Goal: Task Accomplishment & Management: Use online tool/utility

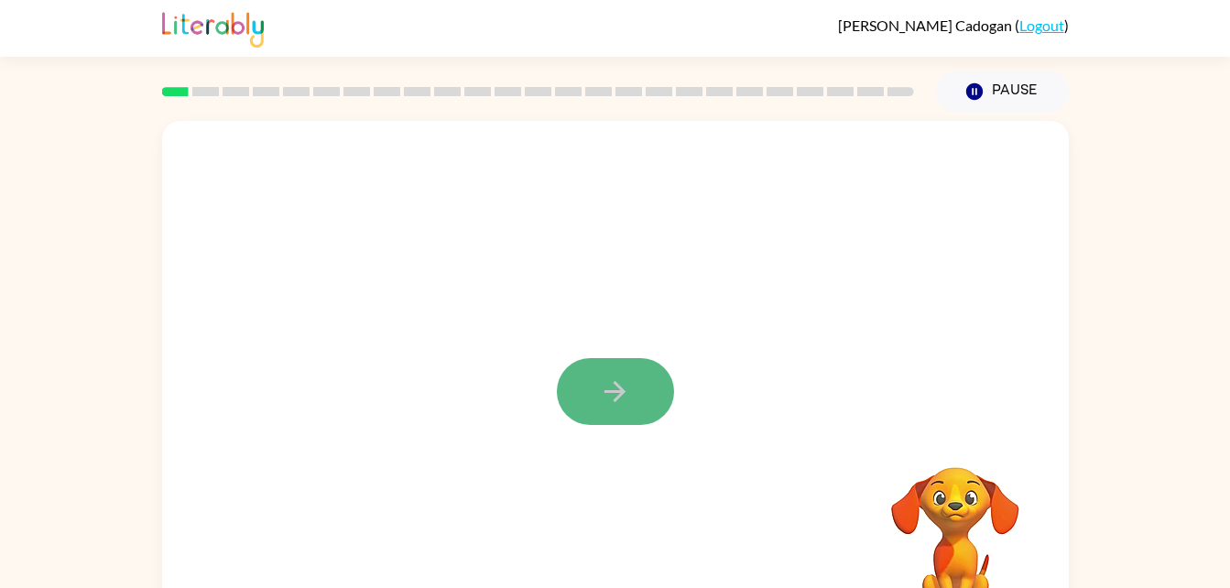
click at [629, 380] on icon "button" at bounding box center [615, 392] width 32 height 32
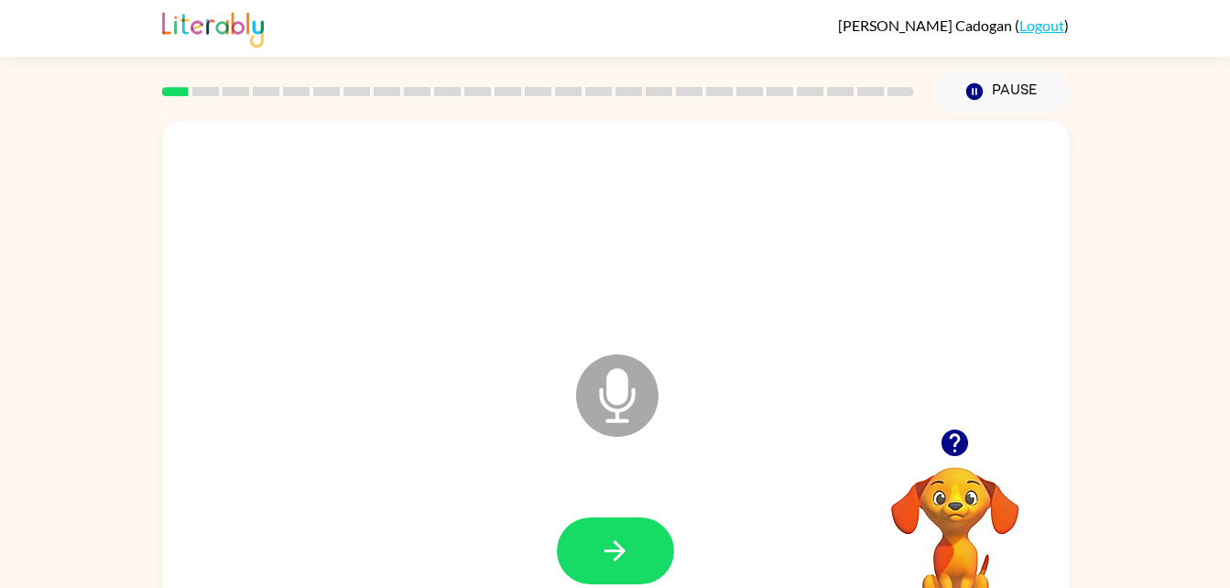
click at [631, 391] on icon at bounding box center [617, 395] width 82 height 82
click at [627, 517] on button "button" at bounding box center [615, 550] width 117 height 67
click at [617, 398] on icon "Microphone The Microphone is here when it is your turn to talk" at bounding box center [708, 418] width 275 height 137
click at [643, 528] on button "button" at bounding box center [615, 550] width 117 height 67
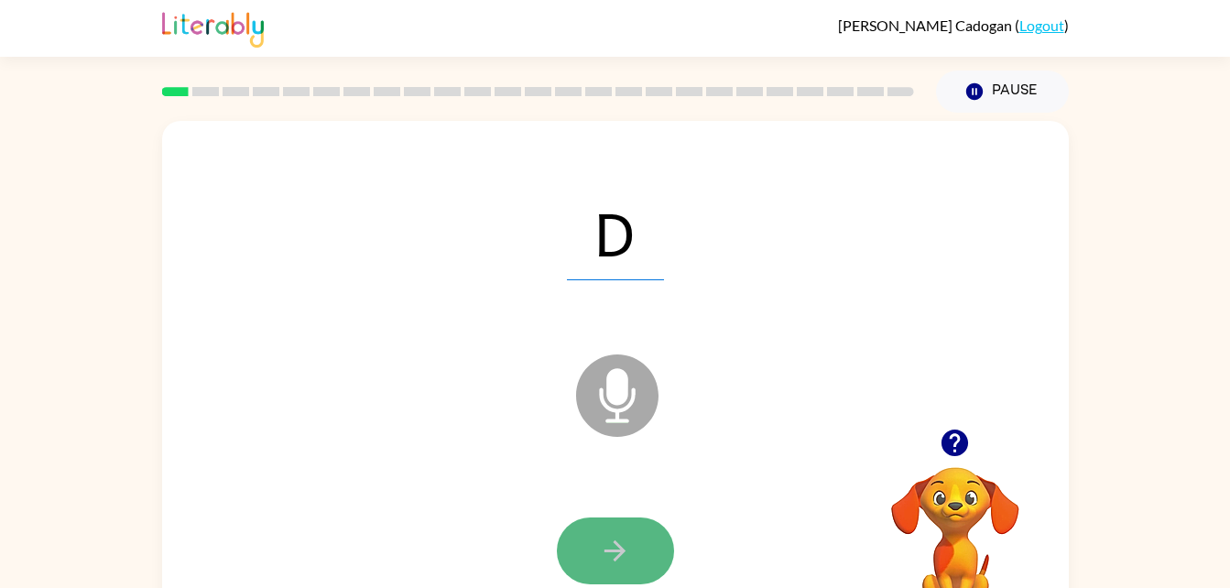
click at [622, 559] on icon "button" at bounding box center [615, 551] width 32 height 32
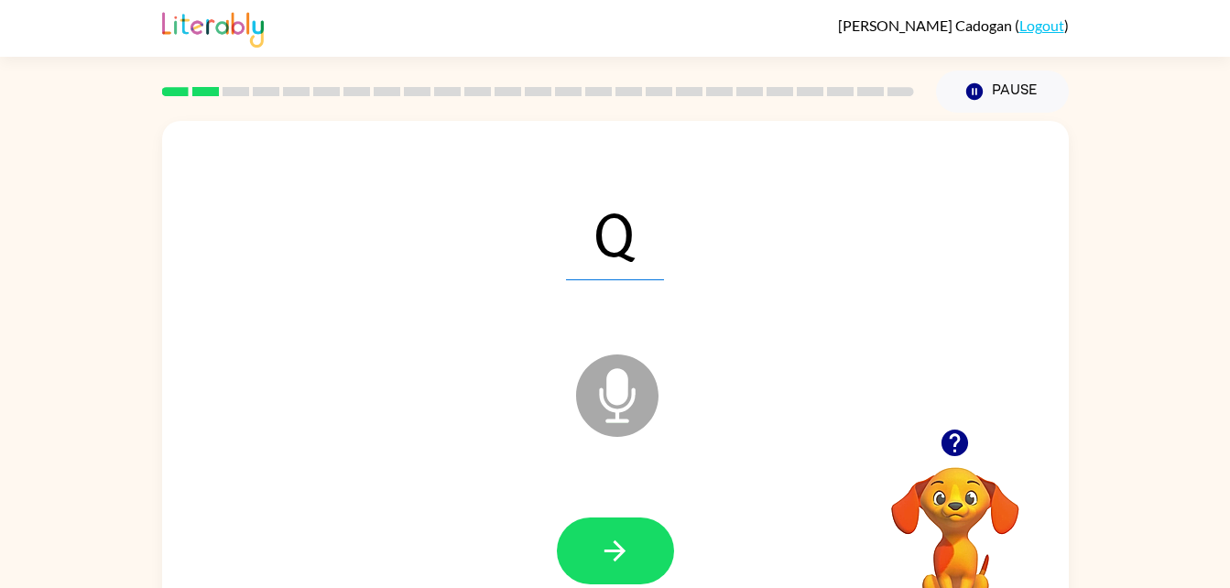
click at [622, 559] on icon "button" at bounding box center [615, 551] width 32 height 32
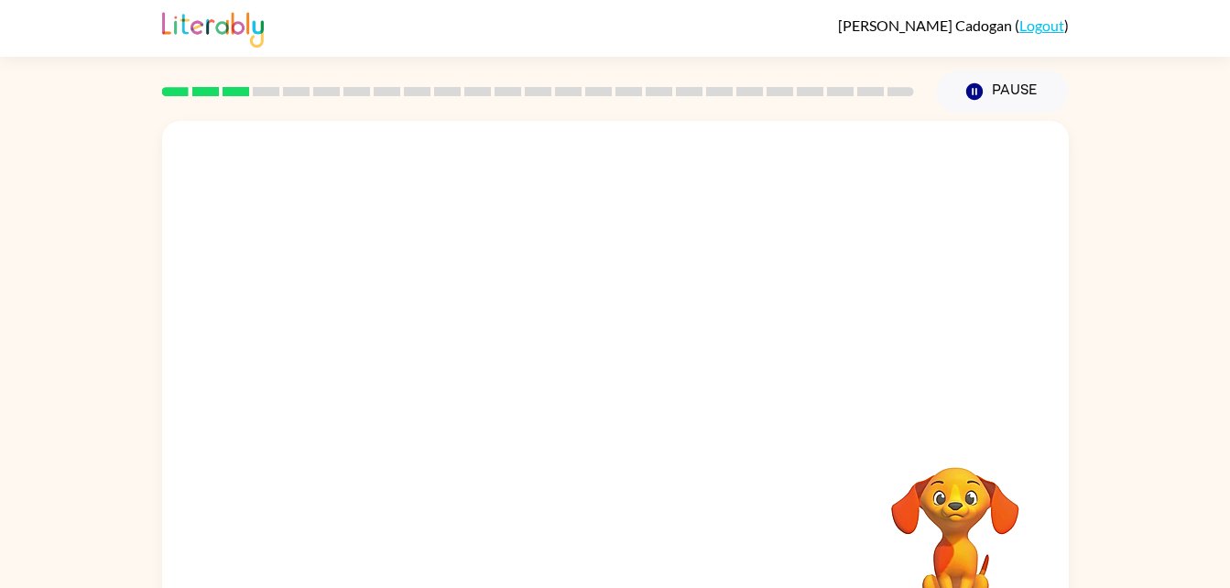
click at [622, 556] on div "Your browser must support playing .mp4 files to use Literably. Please try using…" at bounding box center [615, 382] width 907 height 523
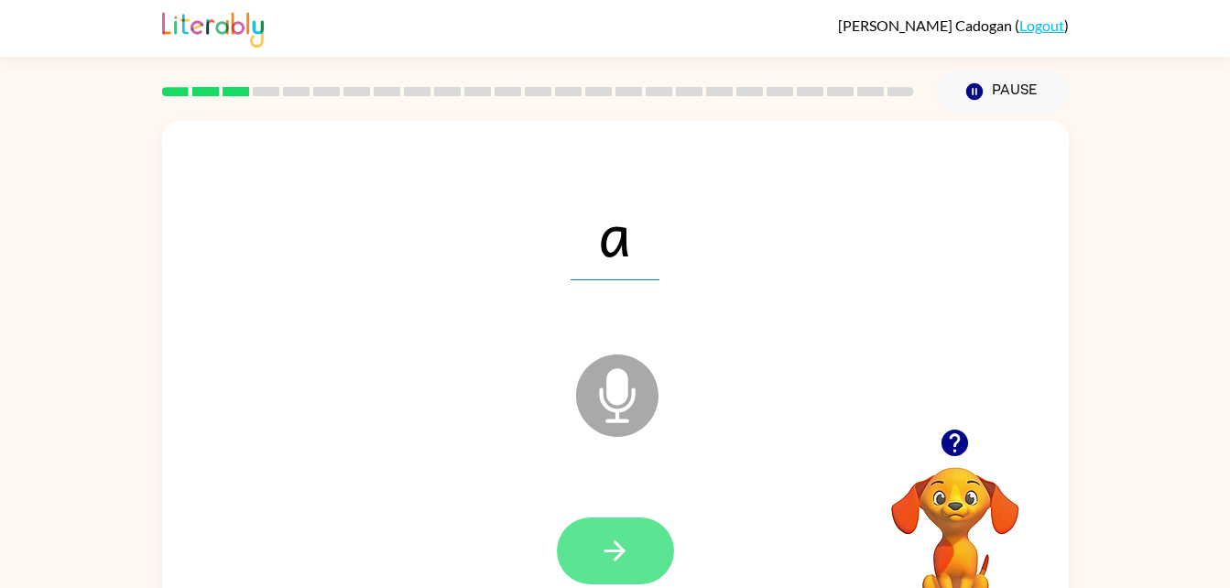
click at [630, 548] on icon "button" at bounding box center [615, 551] width 32 height 32
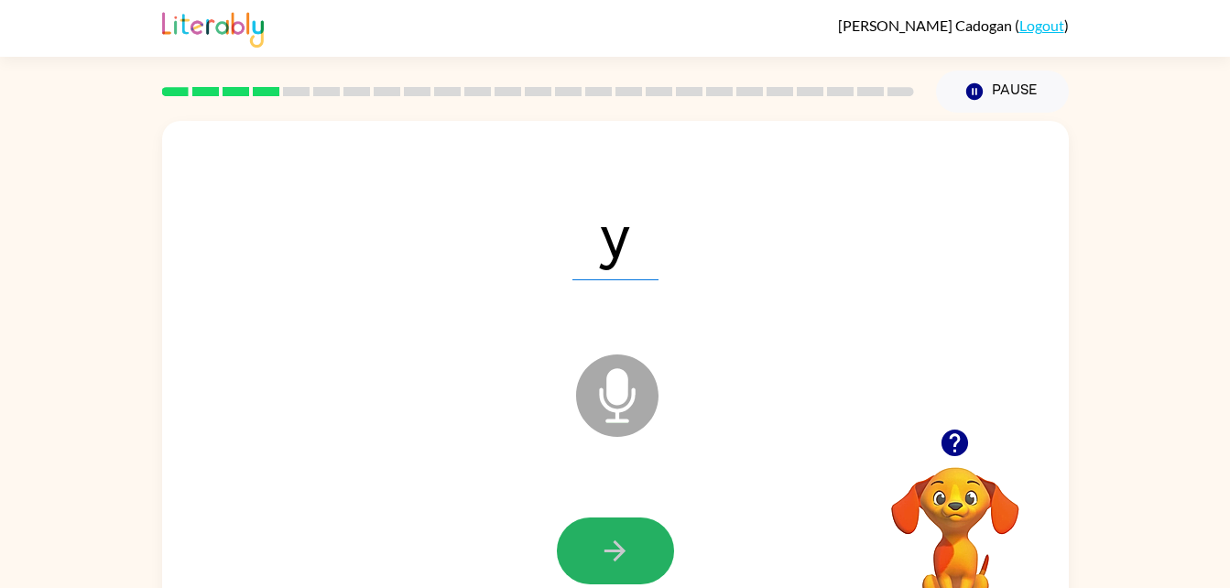
click at [637, 568] on button "button" at bounding box center [615, 550] width 117 height 67
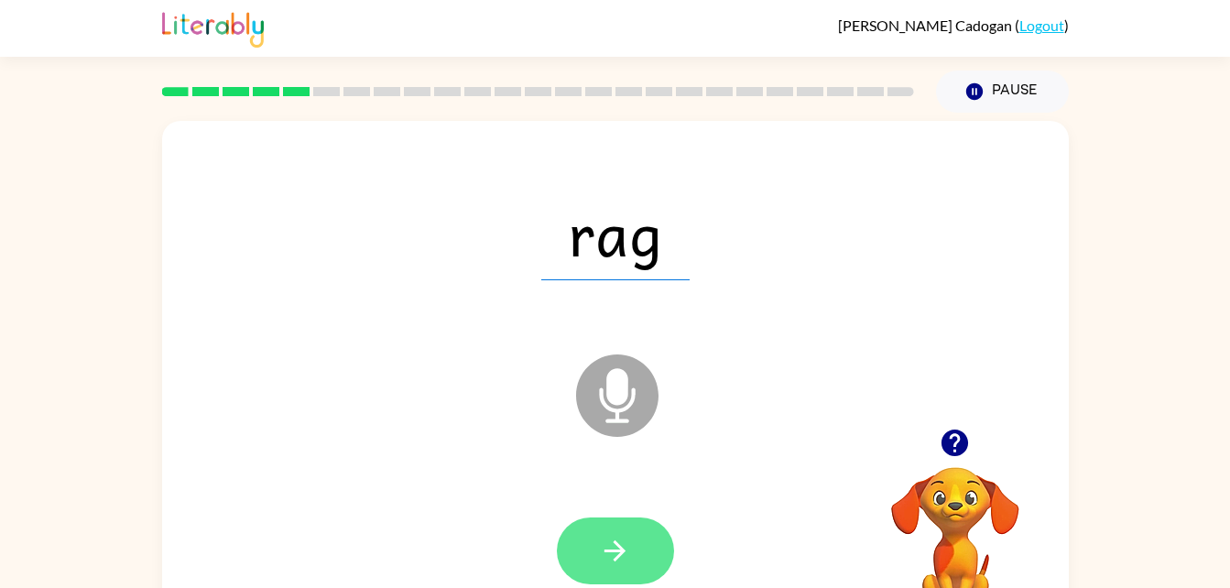
drag, startPoint x: 637, startPoint y: 568, endPoint x: 617, endPoint y: 539, distance: 34.8
click at [617, 539] on icon "button" at bounding box center [615, 551] width 32 height 32
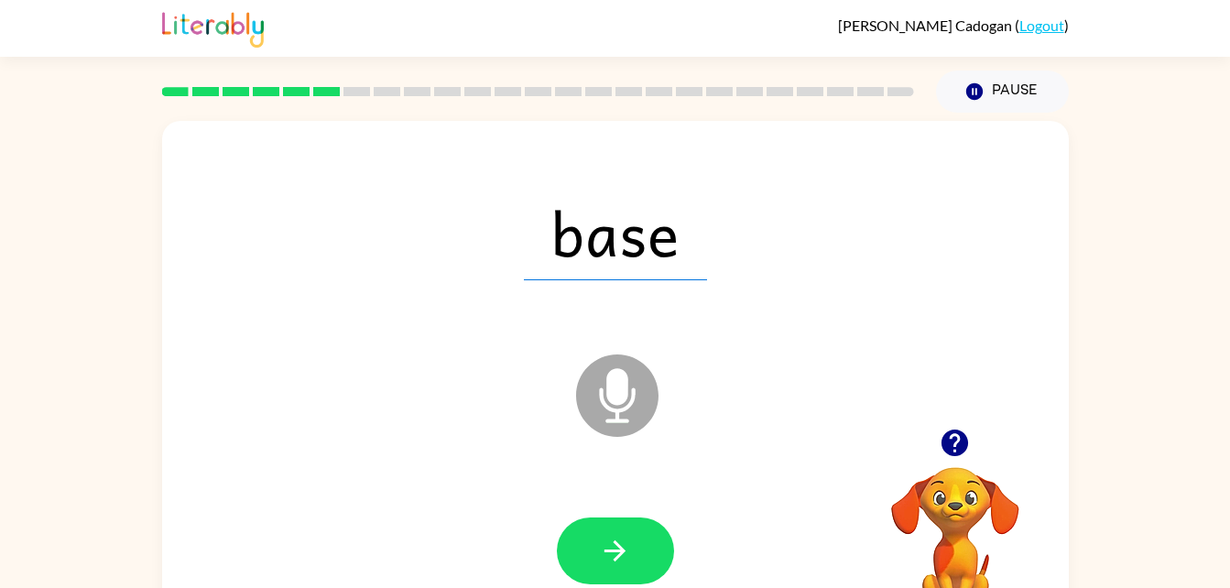
click at [617, 539] on icon "button" at bounding box center [615, 551] width 32 height 32
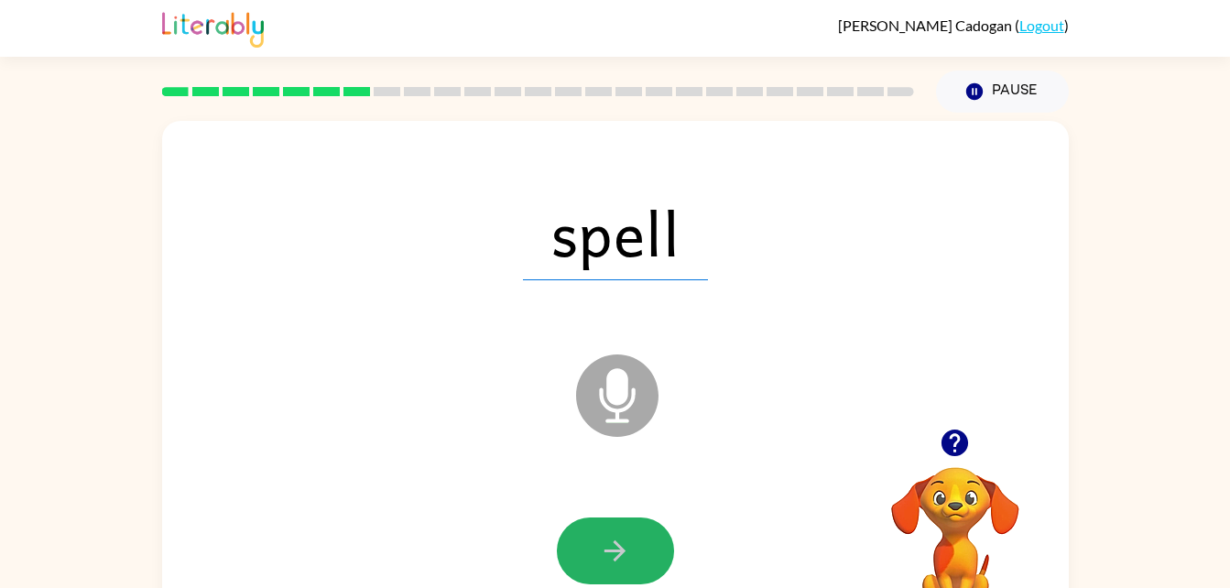
click at [601, 564] on icon "button" at bounding box center [615, 551] width 32 height 32
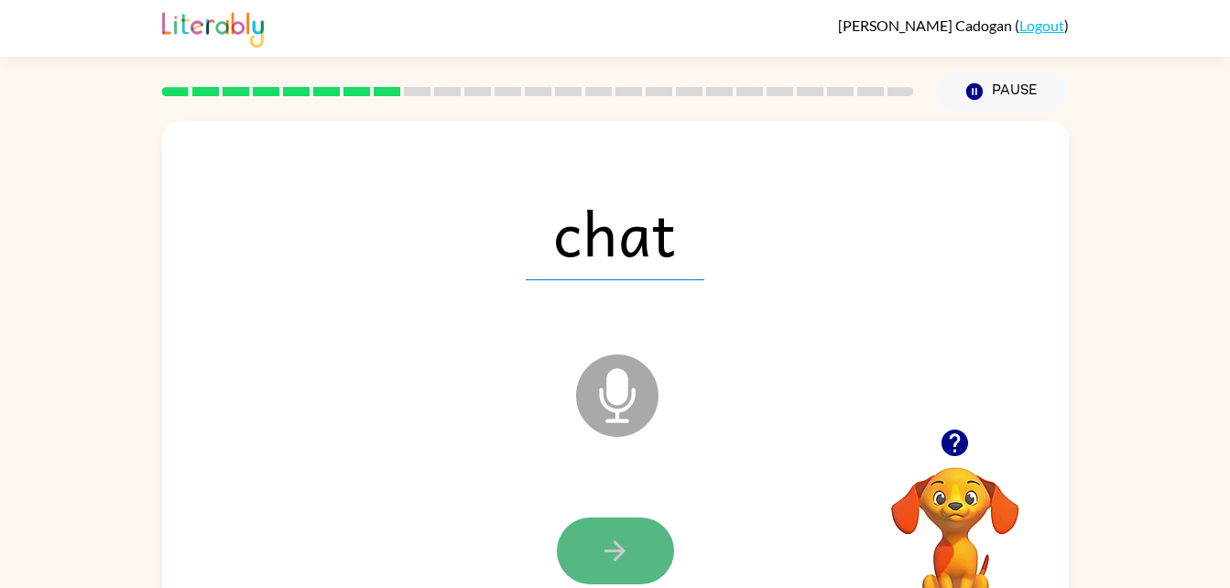
click at [613, 540] on icon "button" at bounding box center [615, 551] width 32 height 32
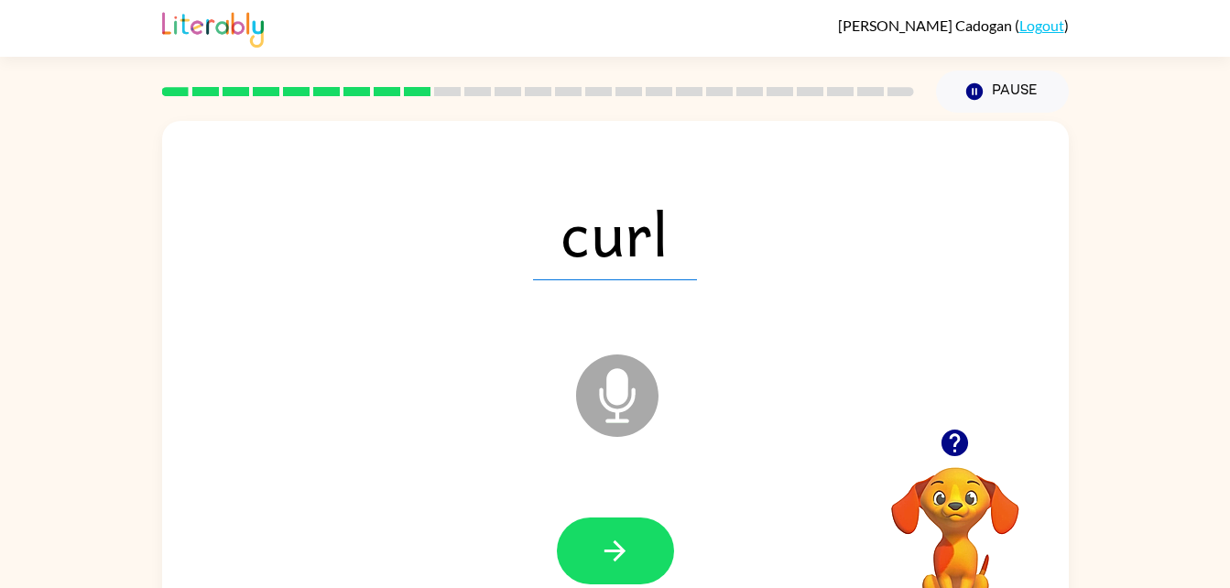
drag, startPoint x: 613, startPoint y: 572, endPoint x: 535, endPoint y: 475, distance: 124.4
click at [535, 476] on div at bounding box center [615, 551] width 870 height 150
click at [599, 521] on button "button" at bounding box center [615, 550] width 117 height 67
drag, startPoint x: 584, startPoint y: 530, endPoint x: 497, endPoint y: 463, distance: 110.3
click at [497, 463] on div "fort Microphone The Microphone is here when it is your turn to talk" at bounding box center [615, 382] width 907 height 523
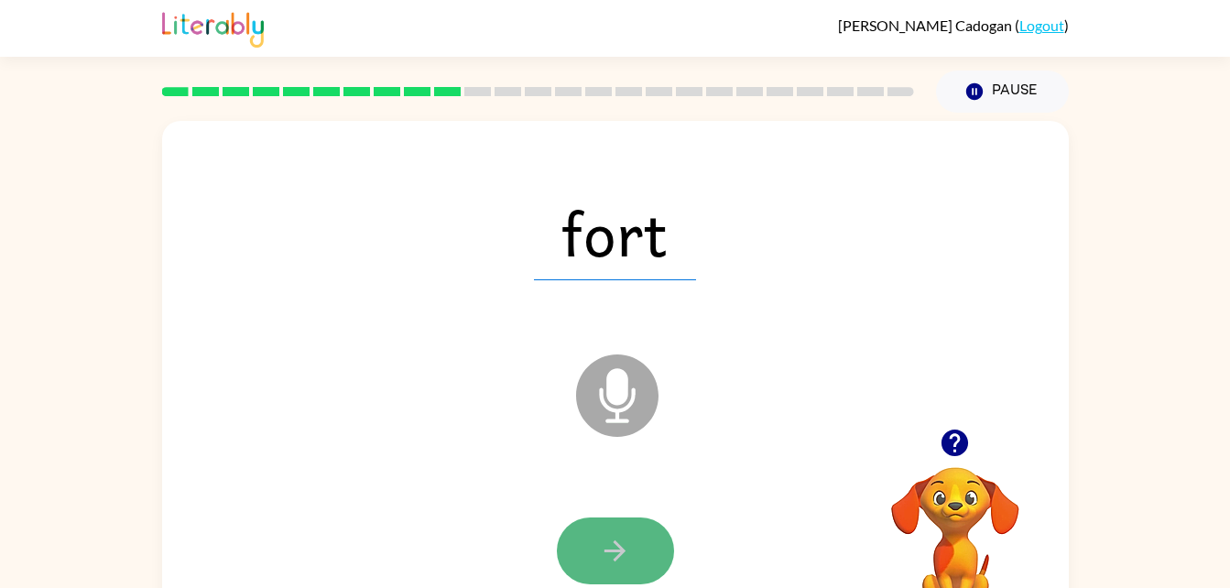
click at [623, 541] on icon "button" at bounding box center [615, 551] width 32 height 32
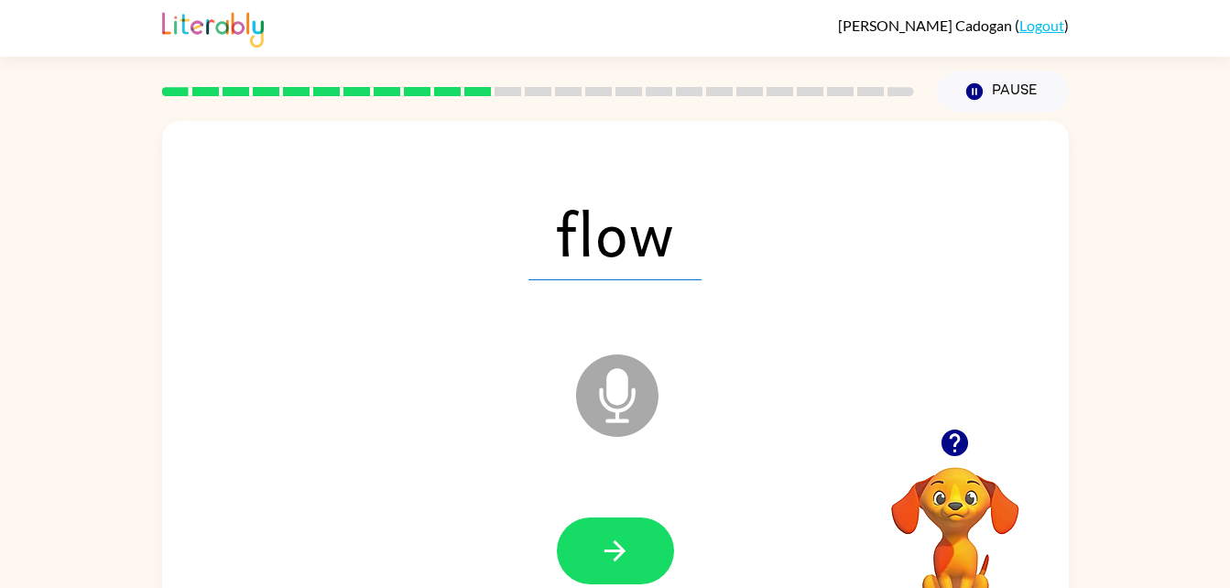
click at [623, 541] on icon "button" at bounding box center [615, 551] width 32 height 32
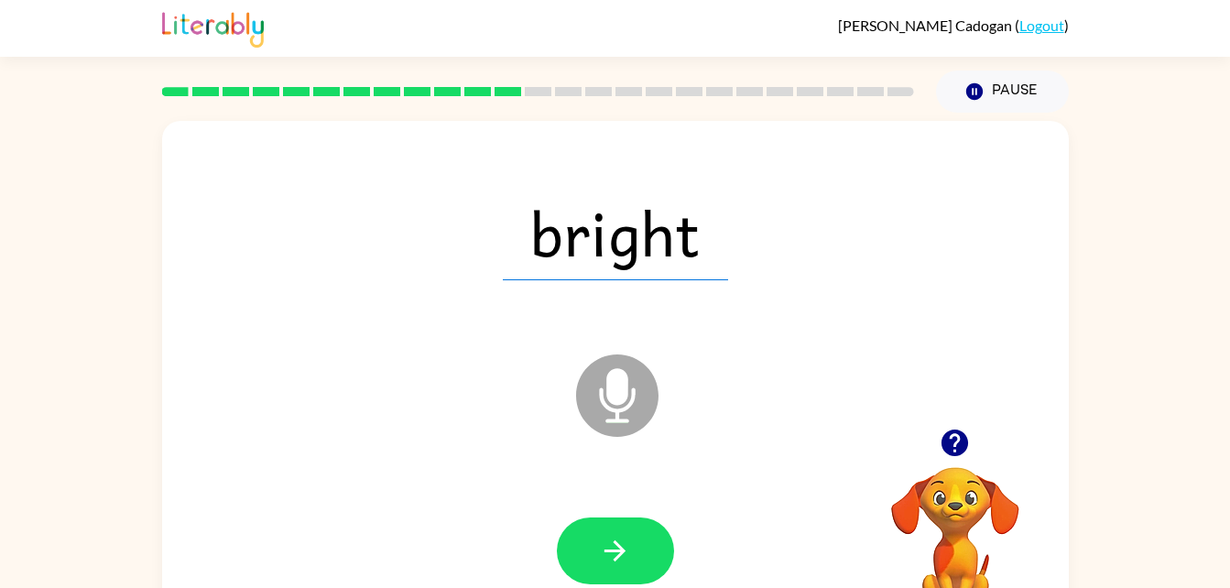
drag, startPoint x: 622, startPoint y: 560, endPoint x: 529, endPoint y: 486, distance: 118.0
click at [529, 486] on div at bounding box center [615, 551] width 870 height 150
click at [614, 554] on icon "button" at bounding box center [615, 551] width 32 height 32
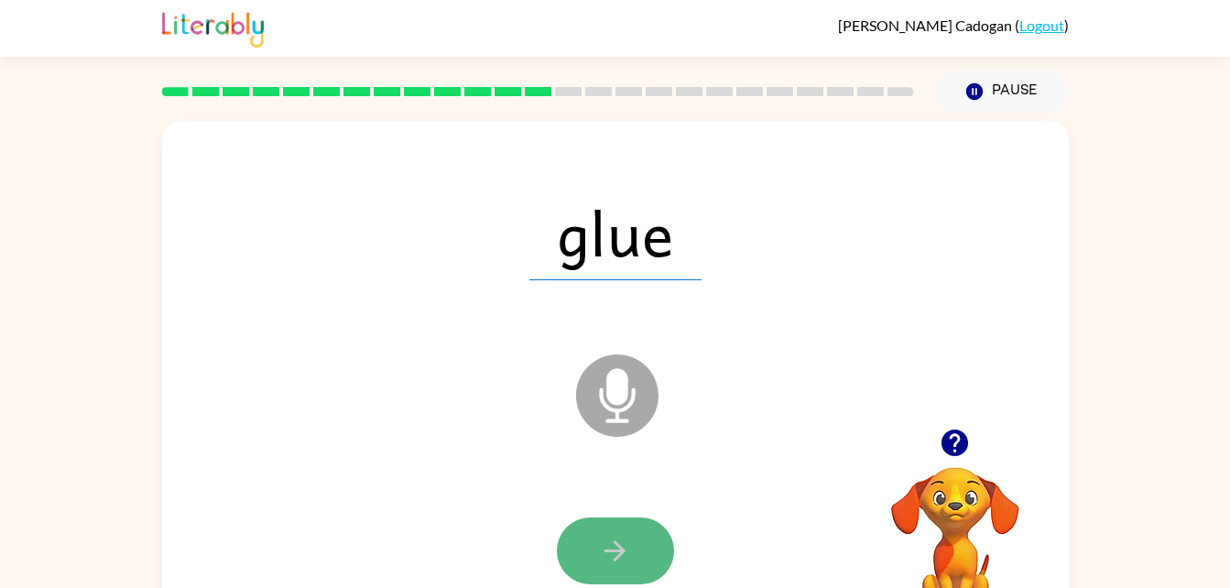
click at [615, 554] on icon "button" at bounding box center [615, 551] width 32 height 32
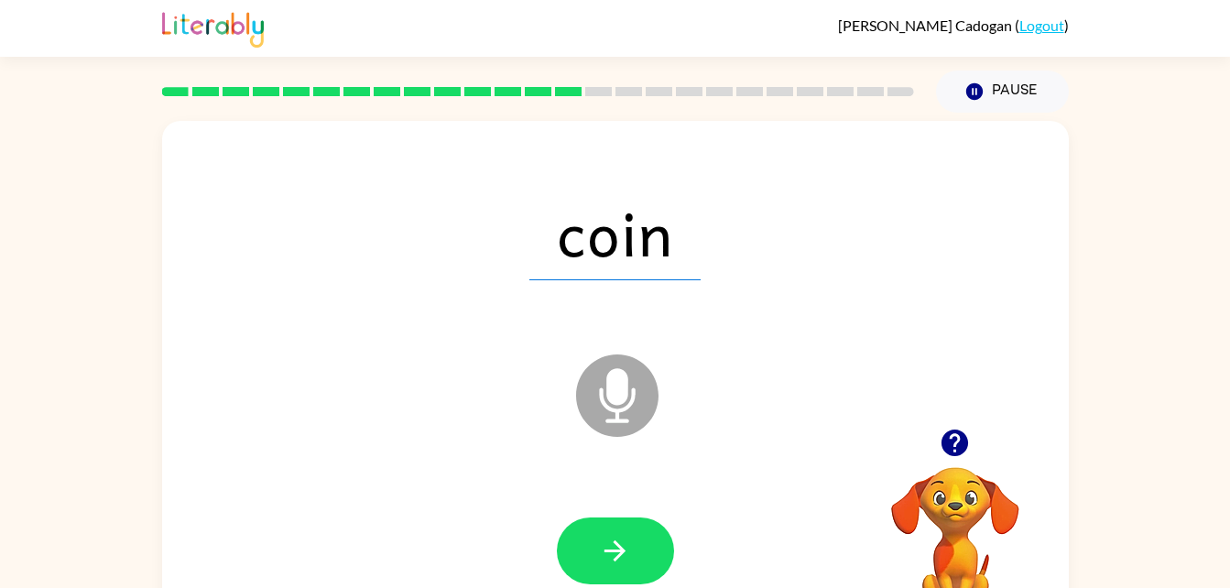
click at [615, 553] on icon "button" at bounding box center [615, 551] width 32 height 32
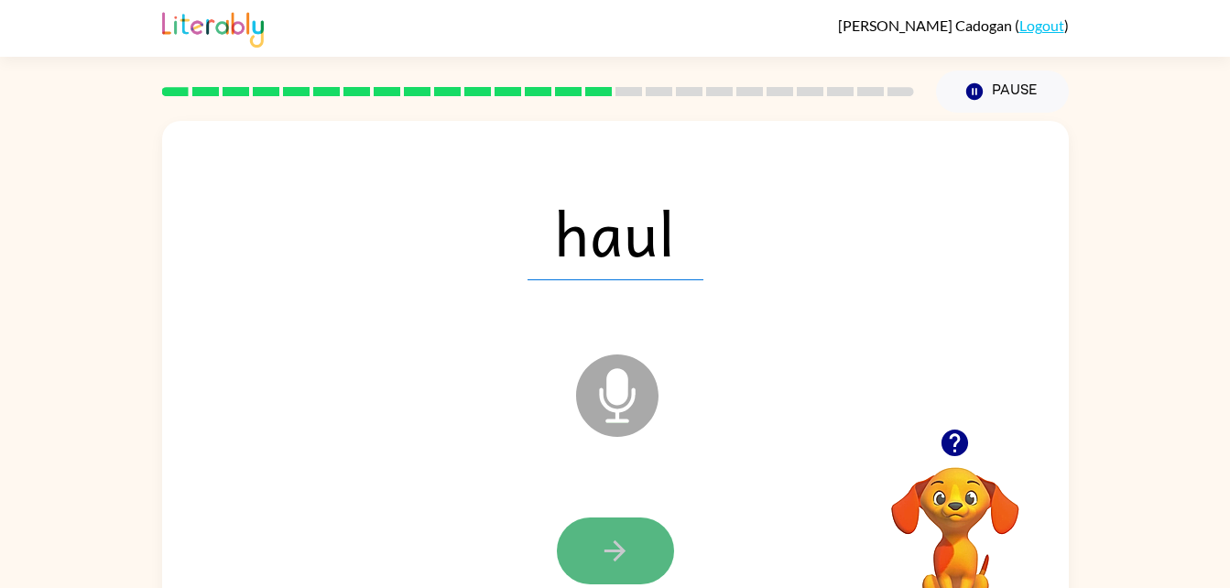
click at [615, 558] on icon "button" at bounding box center [615, 551] width 32 height 32
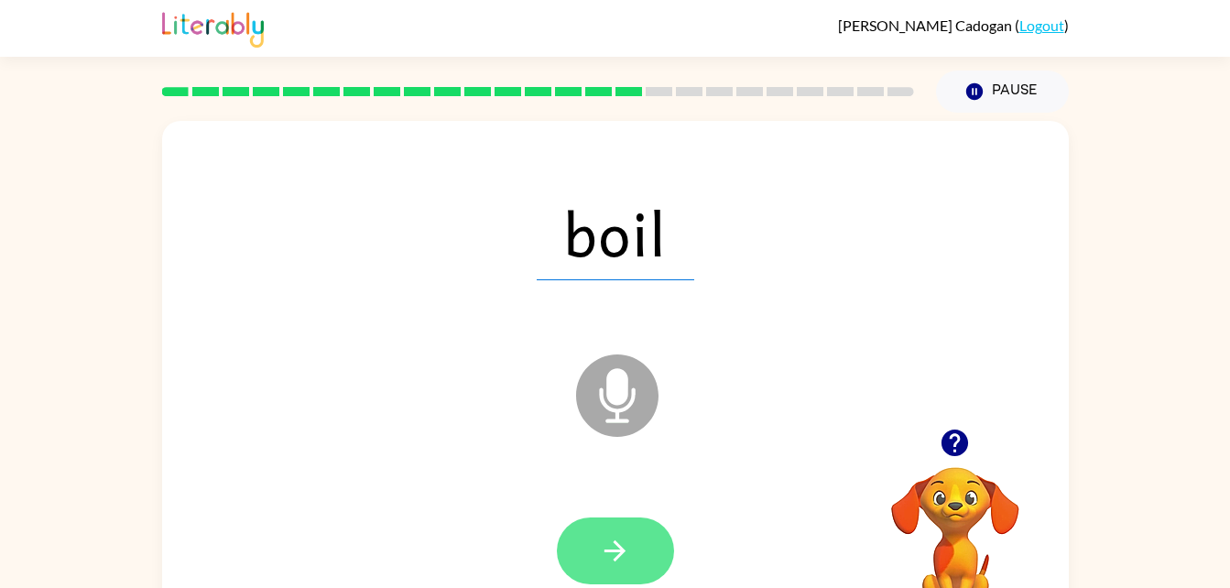
click at [608, 568] on button "button" at bounding box center [615, 550] width 117 height 67
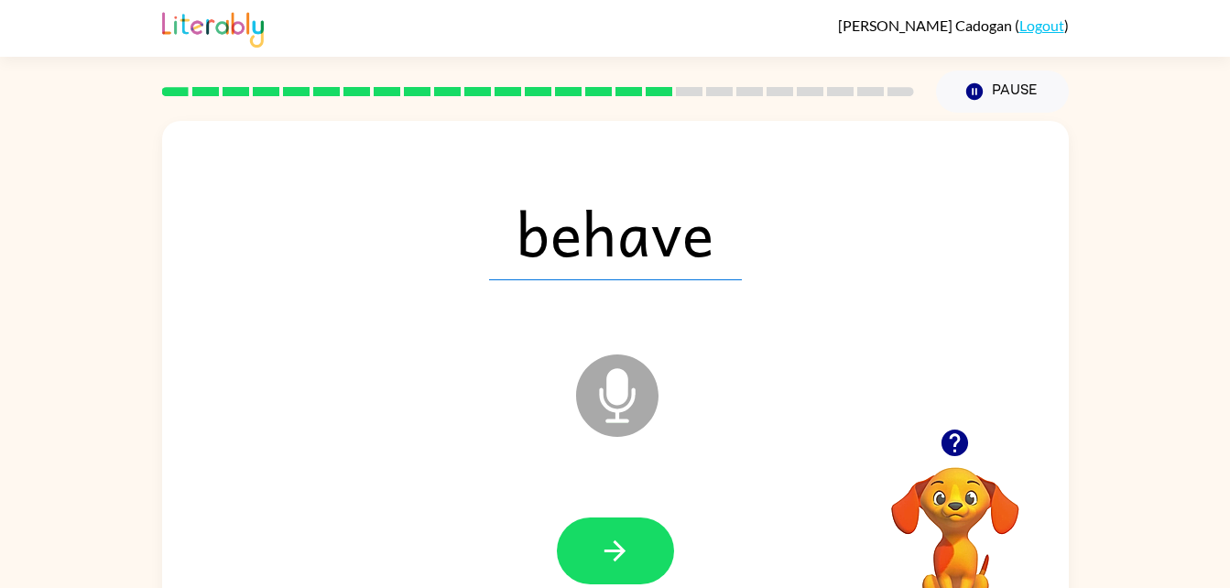
drag, startPoint x: 608, startPoint y: 568, endPoint x: 530, endPoint y: 478, distance: 118.8
click at [530, 478] on div at bounding box center [615, 551] width 870 height 150
click at [623, 567] on button "button" at bounding box center [615, 550] width 117 height 67
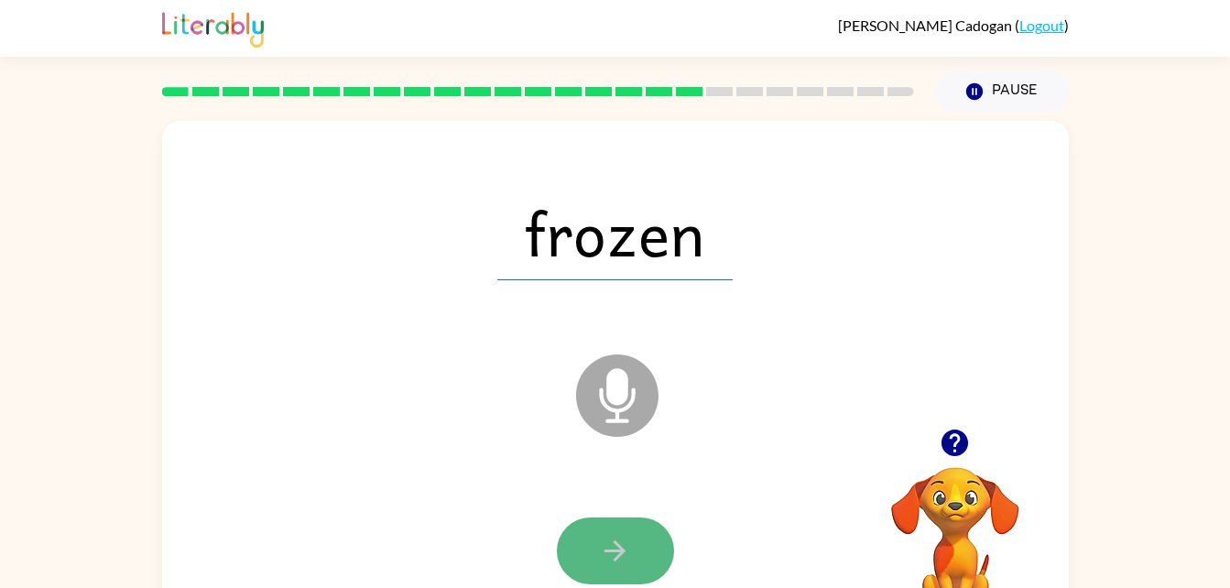
click at [622, 567] on button "button" at bounding box center [615, 550] width 117 height 67
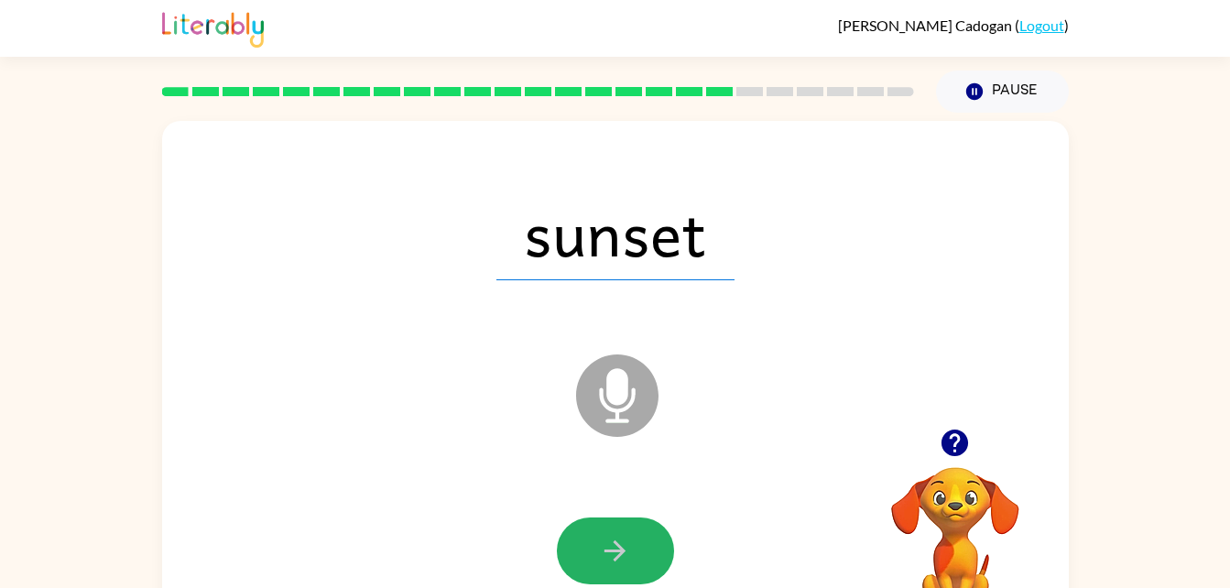
click at [618, 544] on icon "button" at bounding box center [614, 550] width 21 height 21
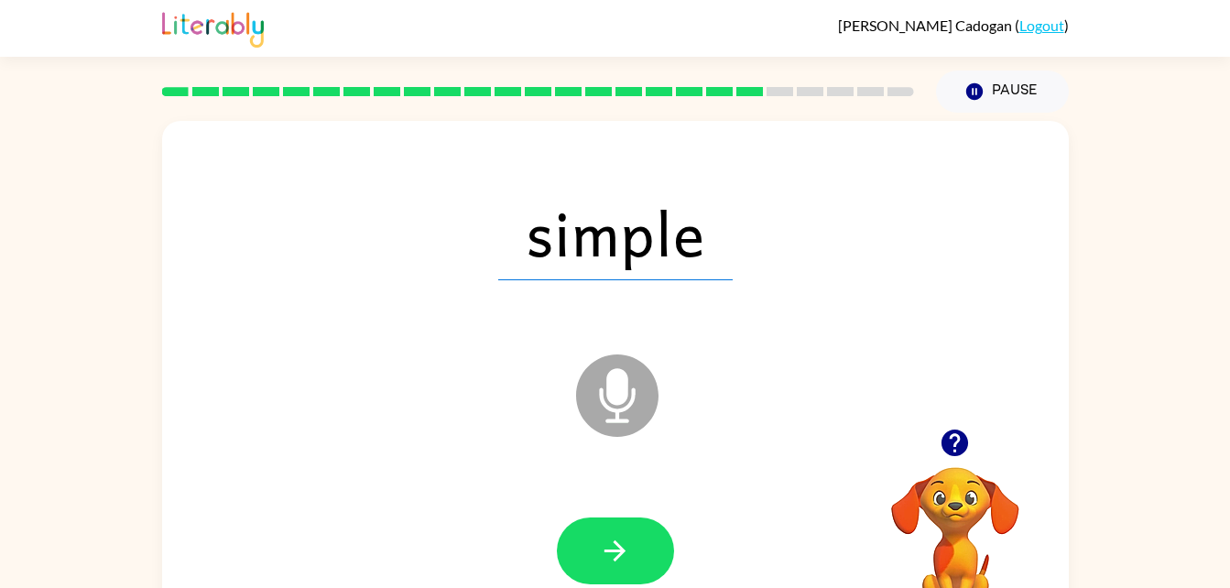
click at [618, 544] on icon "button" at bounding box center [614, 550] width 21 height 21
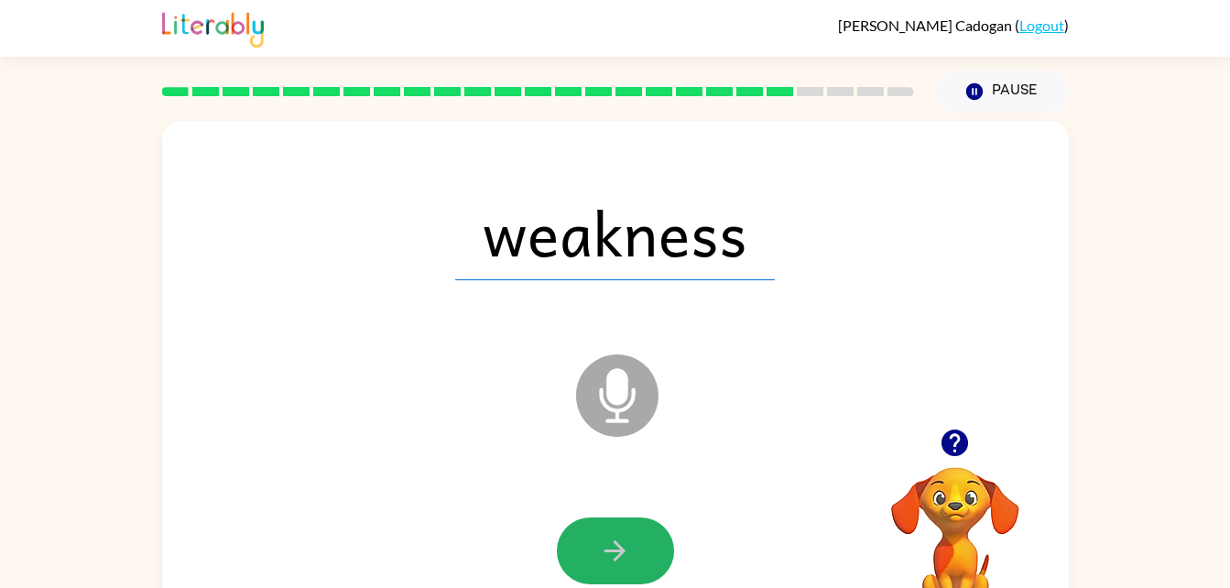
click at [618, 544] on icon "button" at bounding box center [614, 550] width 21 height 21
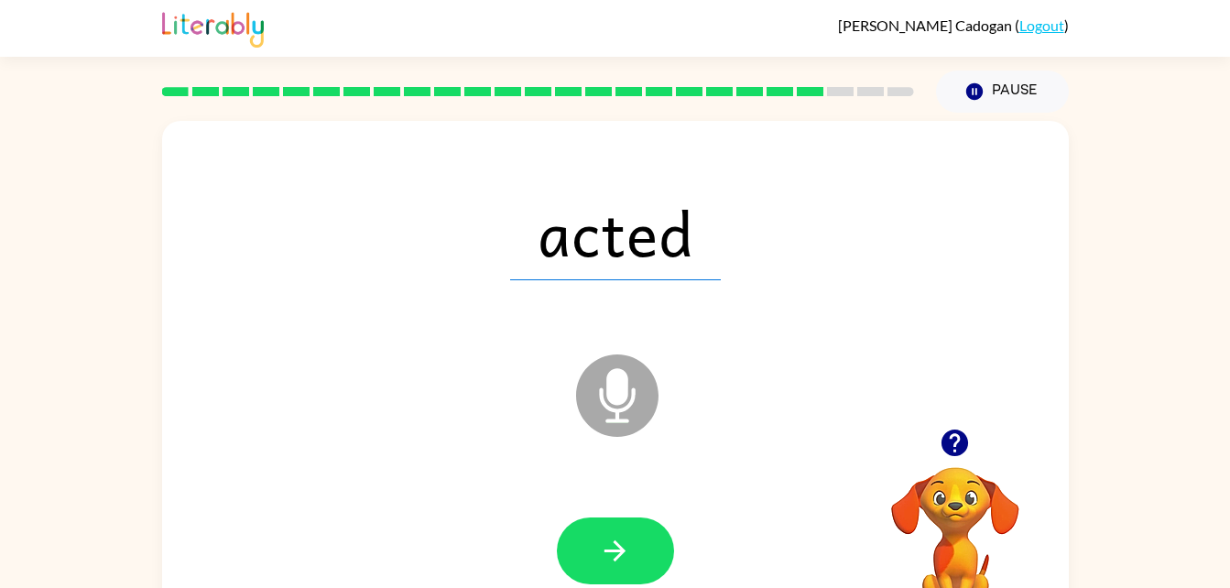
click at [618, 544] on icon "button" at bounding box center [614, 550] width 21 height 21
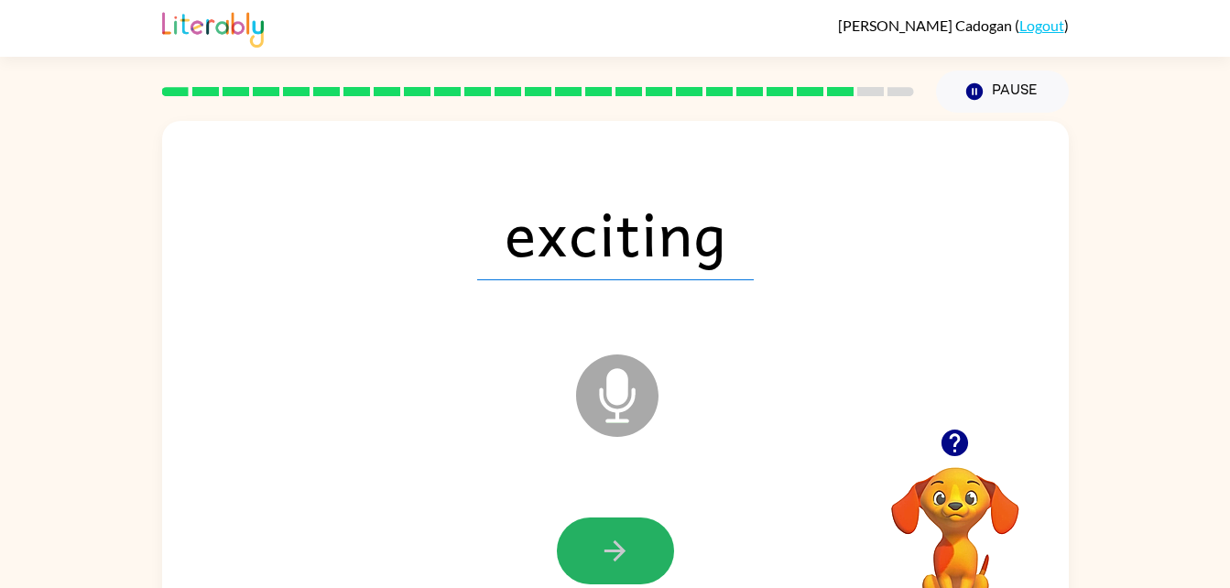
click at [618, 544] on icon "button" at bounding box center [614, 550] width 21 height 21
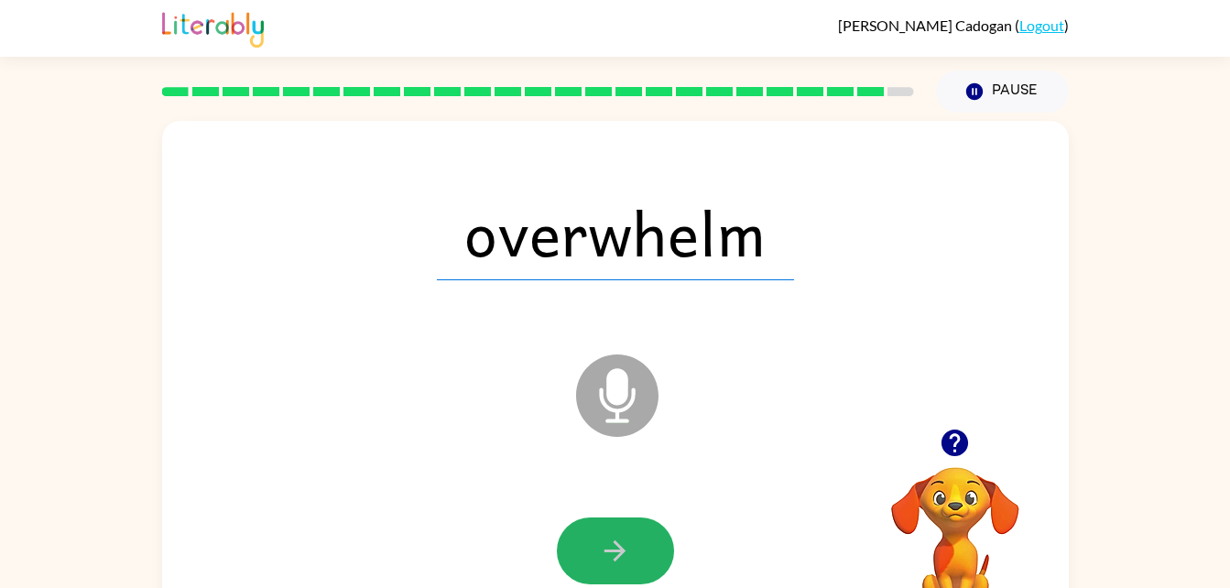
click at [618, 544] on icon "button" at bounding box center [614, 550] width 21 height 21
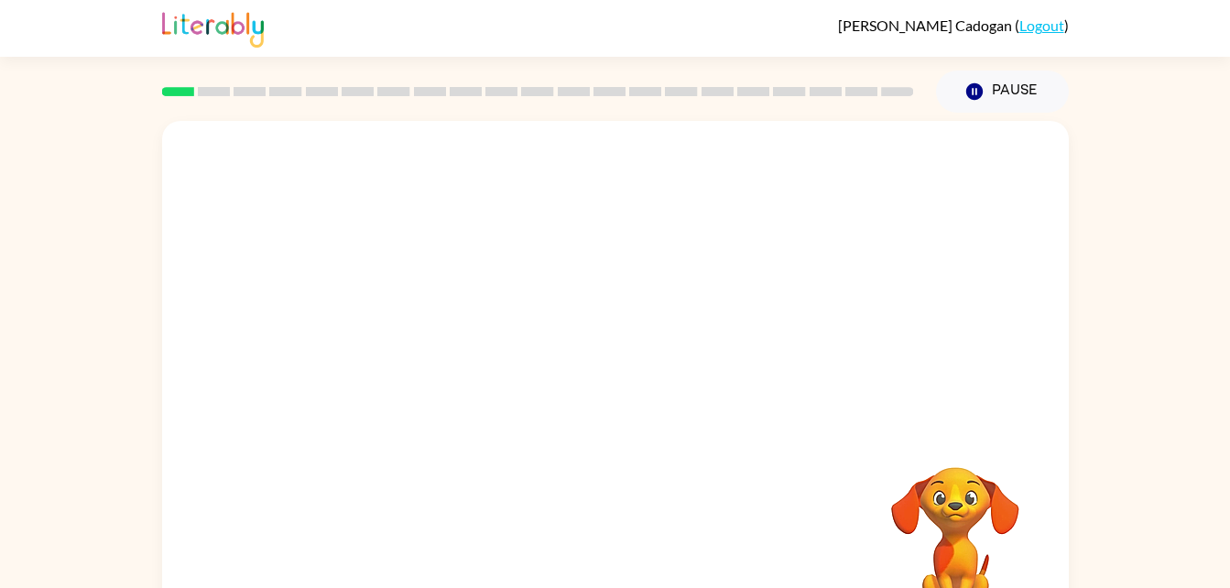
click at [547, 284] on div at bounding box center [615, 275] width 907 height 308
click at [620, 390] on icon "button" at bounding box center [615, 392] width 32 height 32
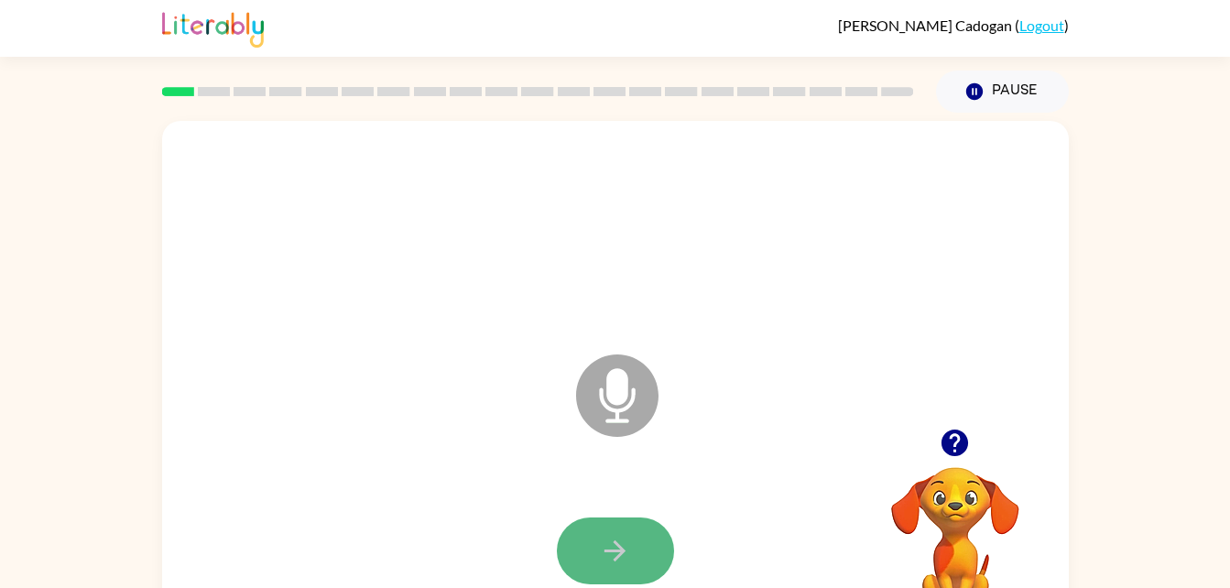
click at [614, 529] on button "button" at bounding box center [615, 550] width 117 height 67
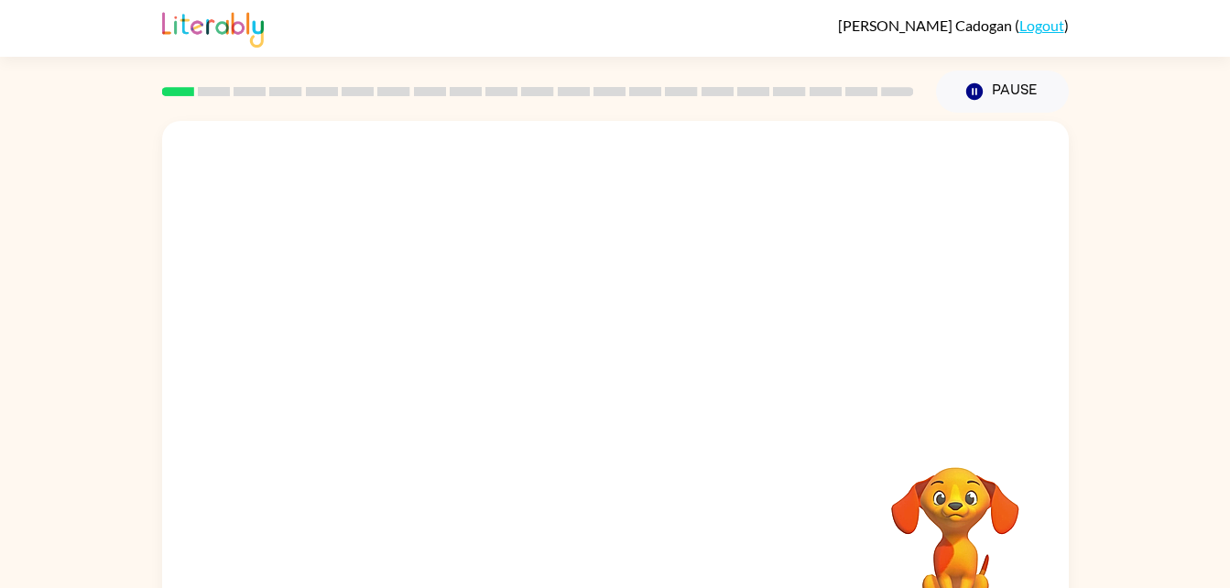
click at [614, 529] on div at bounding box center [615, 551] width 870 height 150
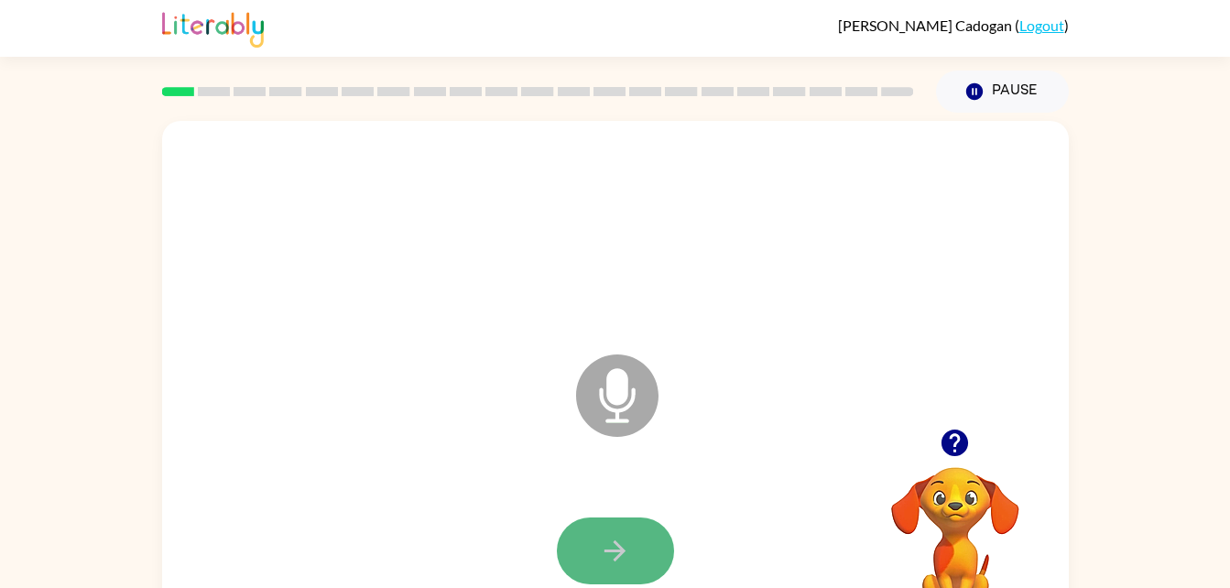
click at [614, 527] on button "button" at bounding box center [615, 550] width 117 height 67
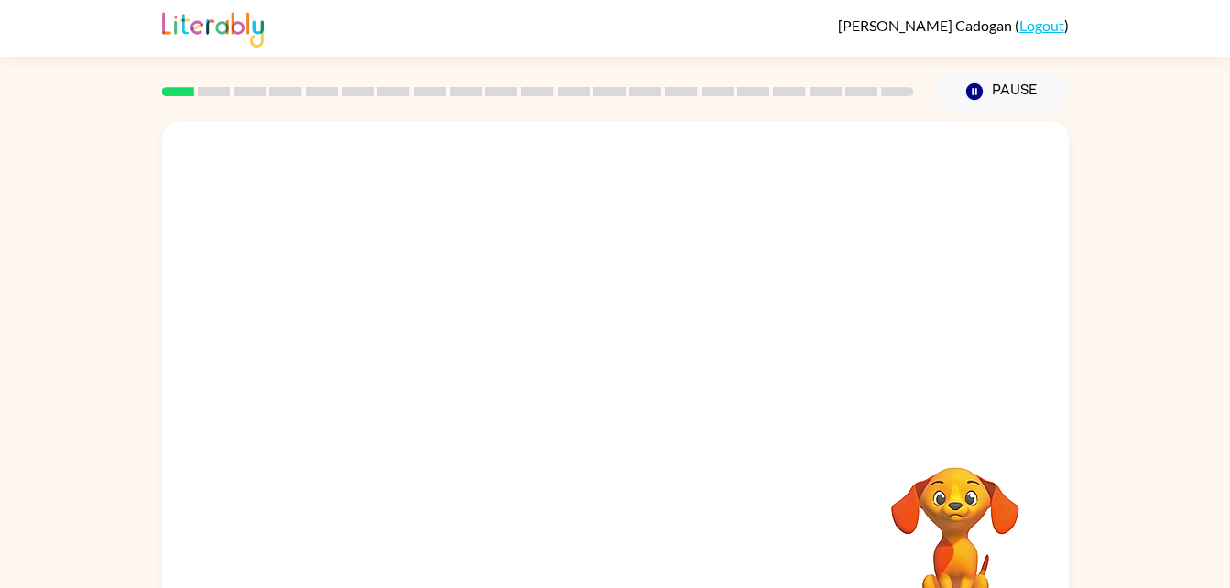
click at [644, 483] on div at bounding box center [615, 551] width 870 height 150
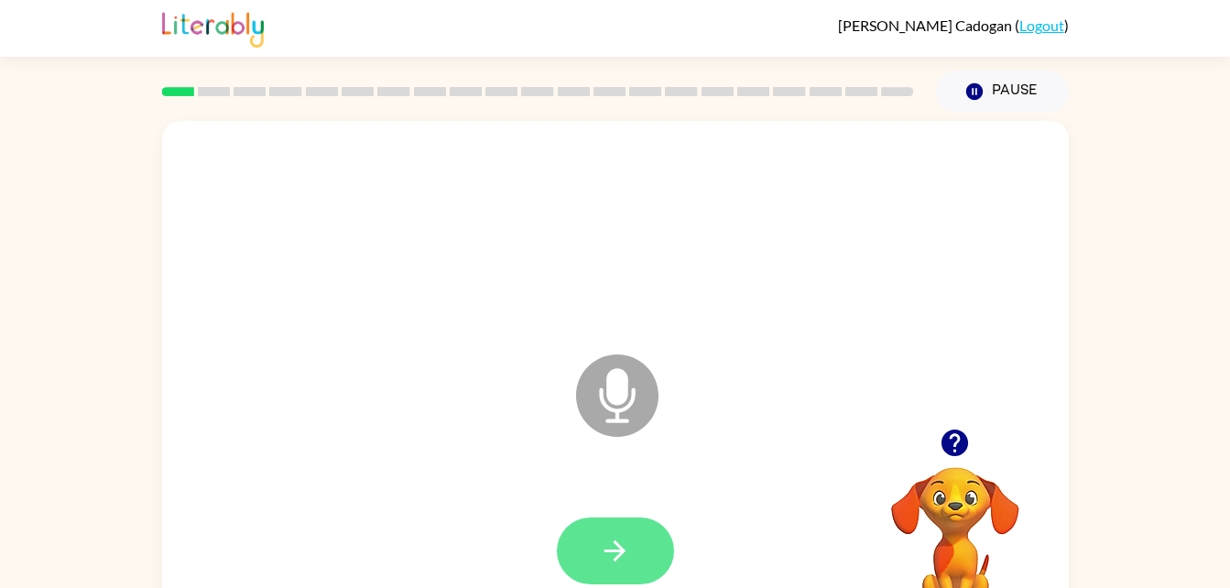
click at [633, 582] on button "button" at bounding box center [615, 550] width 117 height 67
click at [604, 564] on icon "button" at bounding box center [615, 551] width 32 height 32
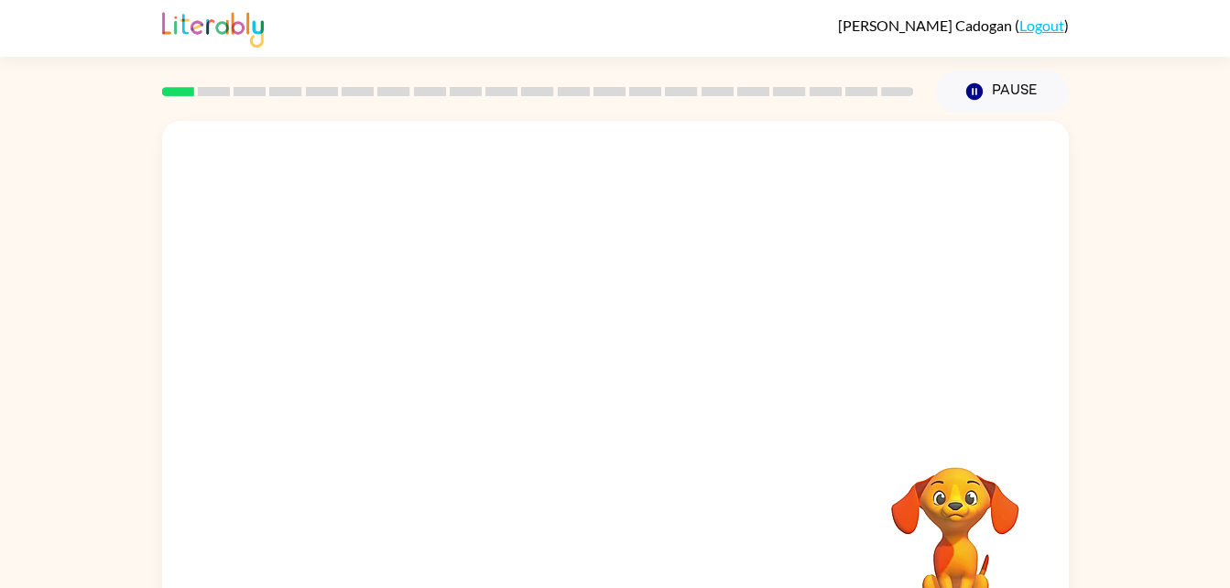
click at [601, 564] on div at bounding box center [615, 551] width 870 height 150
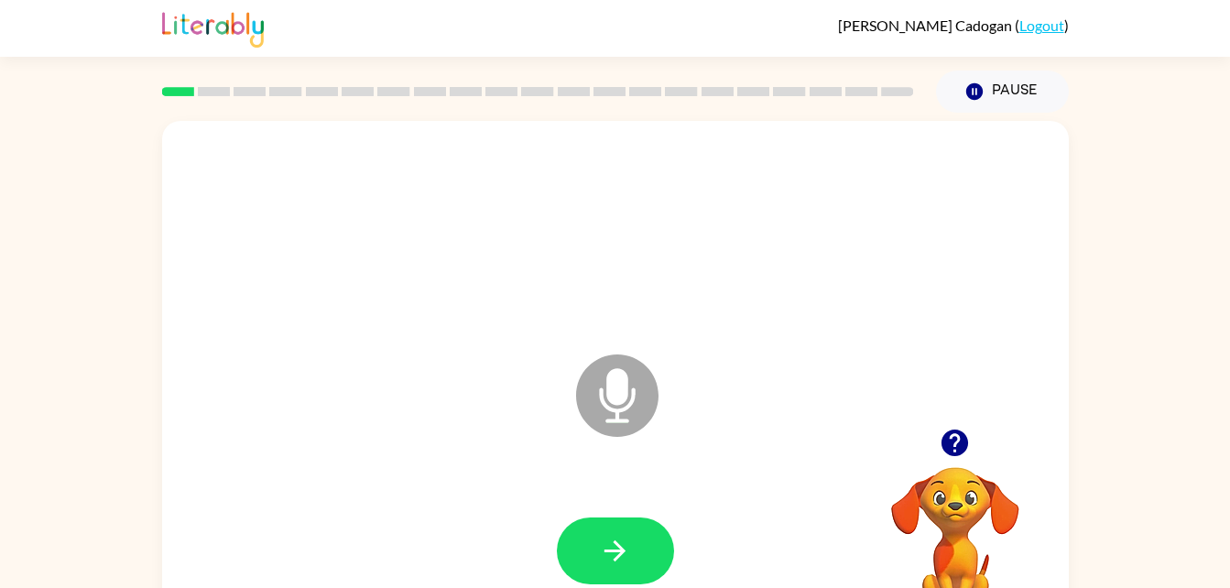
click at [601, 564] on icon "button" at bounding box center [615, 551] width 32 height 32
click at [614, 538] on icon "button" at bounding box center [615, 551] width 32 height 32
click at [602, 404] on icon "Microphone The Microphone is here when it is your turn to talk" at bounding box center [708, 418] width 275 height 137
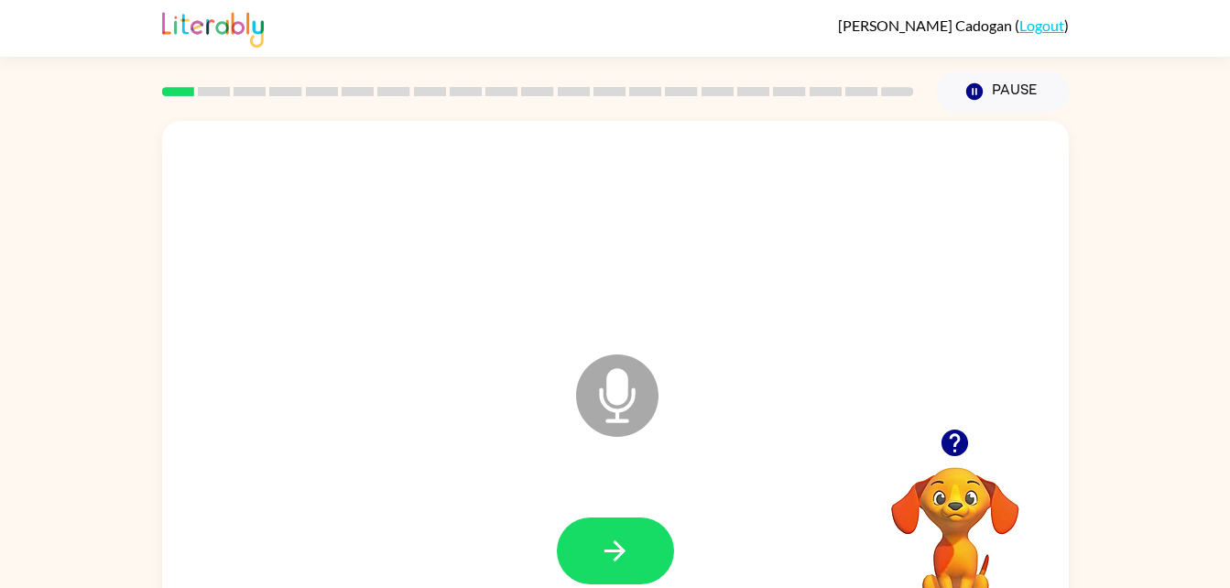
click at [602, 404] on icon "Microphone The Microphone is here when it is your turn to talk" at bounding box center [708, 418] width 275 height 137
drag, startPoint x: 602, startPoint y: 404, endPoint x: 603, endPoint y: 535, distance: 131.0
click at [585, 522] on button "button" at bounding box center [615, 550] width 117 height 67
click at [587, 544] on button "button" at bounding box center [615, 550] width 117 height 67
click at [601, 541] on icon "button" at bounding box center [615, 551] width 32 height 32
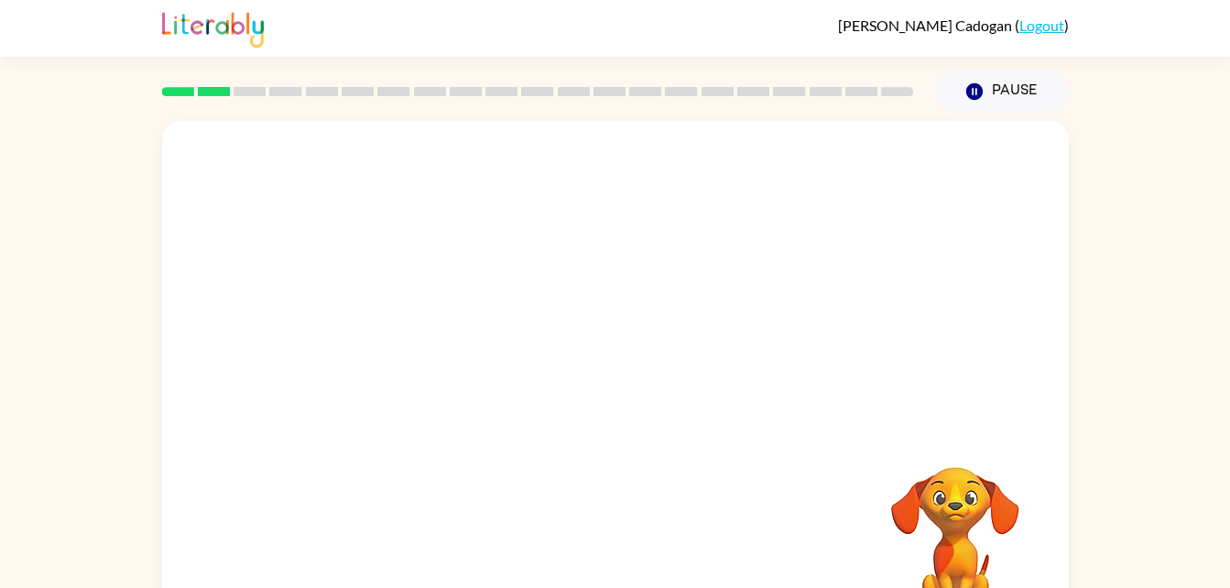
click at [601, 541] on div at bounding box center [615, 551] width 870 height 150
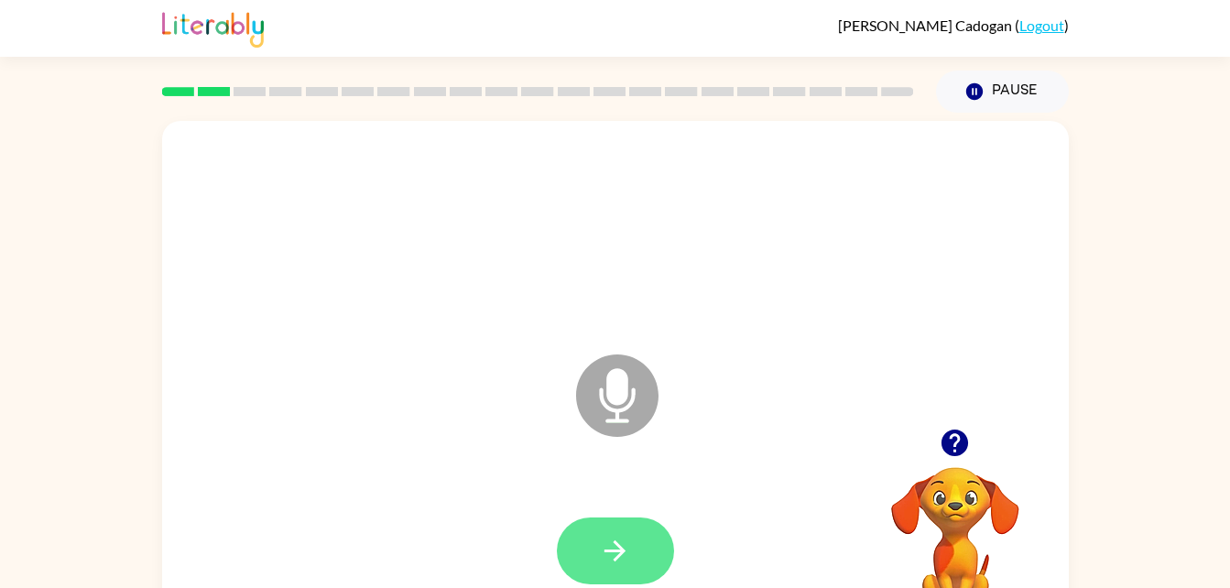
click at [607, 554] on icon "button" at bounding box center [615, 551] width 32 height 32
click at [630, 528] on button "button" at bounding box center [615, 550] width 117 height 67
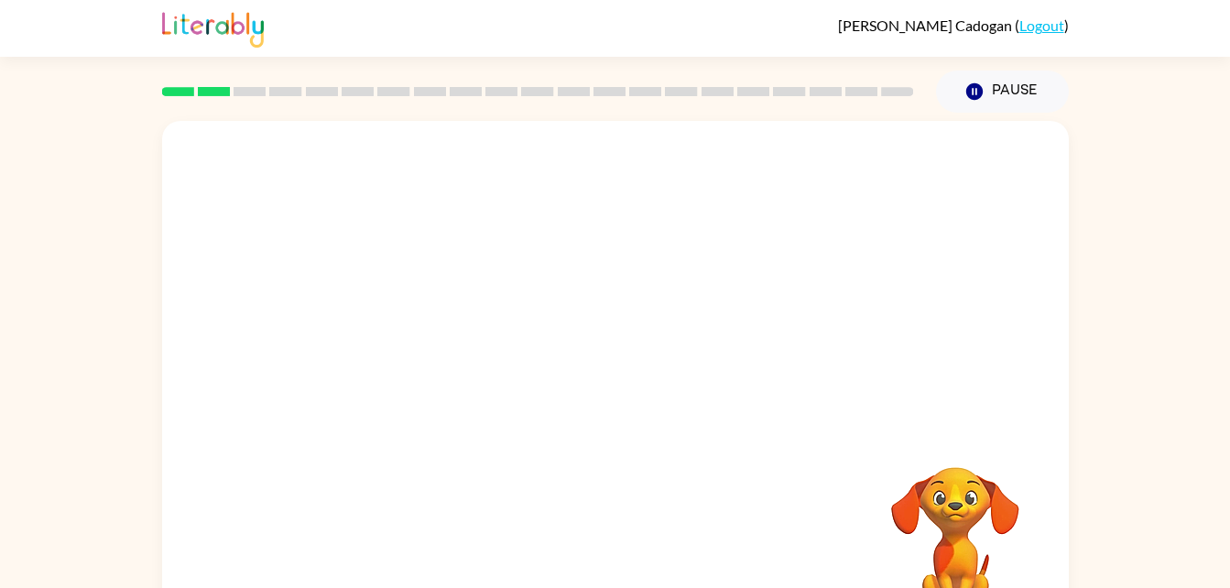
click at [648, 576] on div at bounding box center [615, 551] width 870 height 150
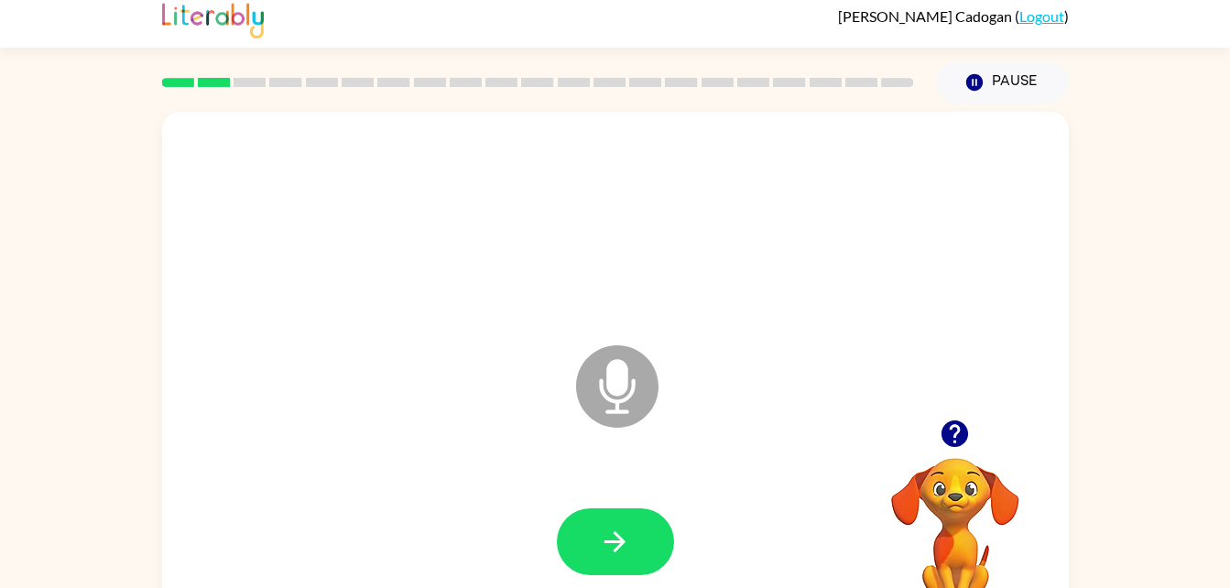
scroll to position [10, 0]
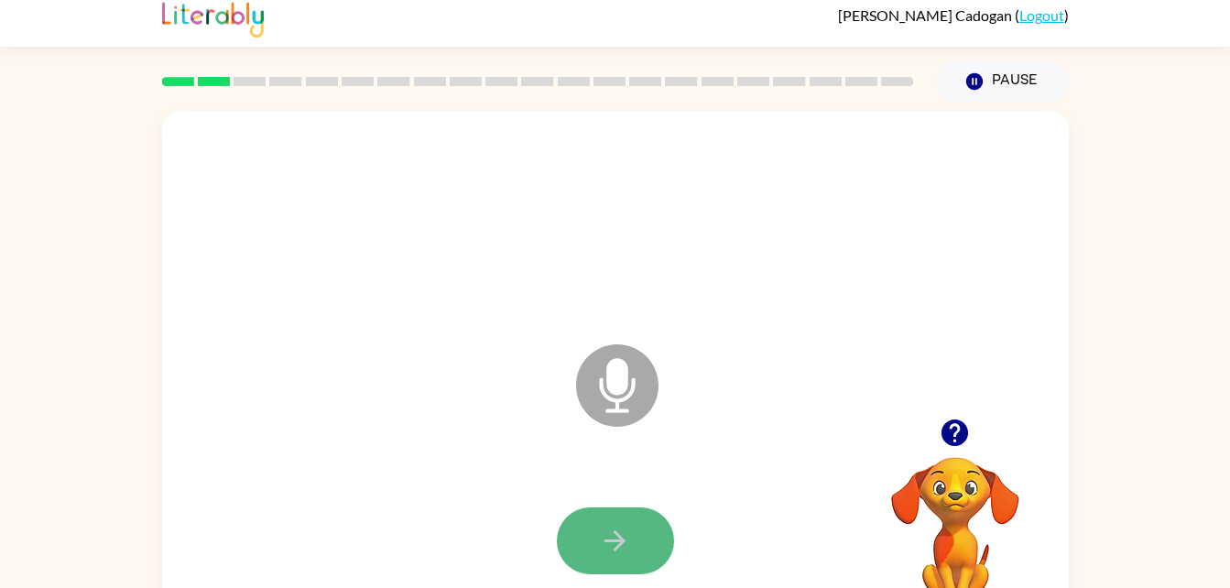
click at [616, 561] on button "button" at bounding box center [615, 540] width 117 height 67
click at [616, 554] on icon "button" at bounding box center [615, 541] width 32 height 32
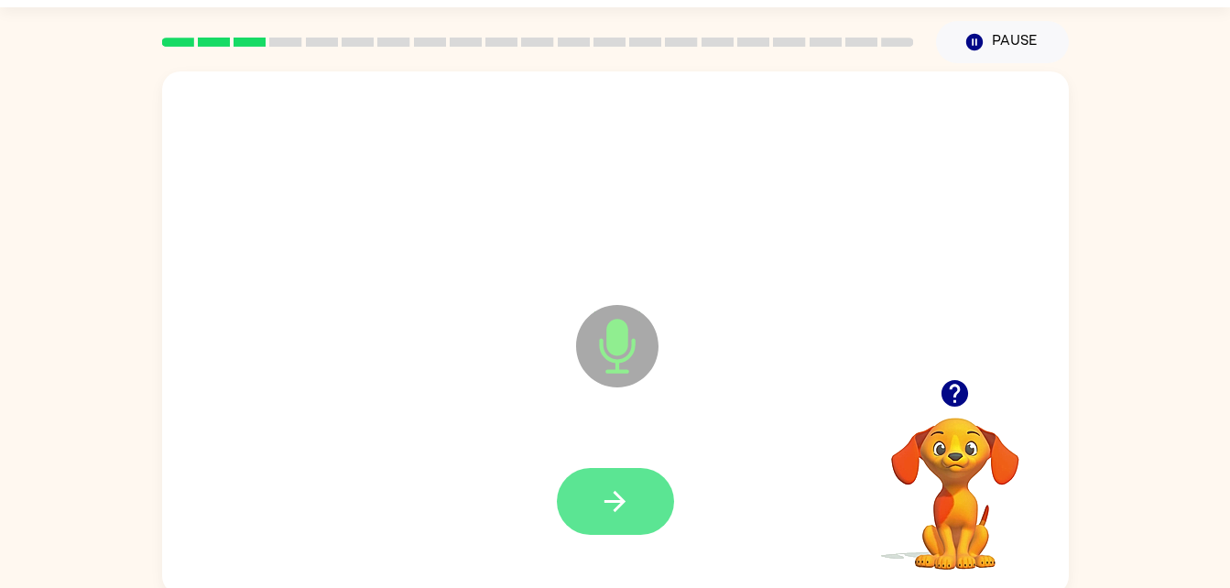
scroll to position [50, 0]
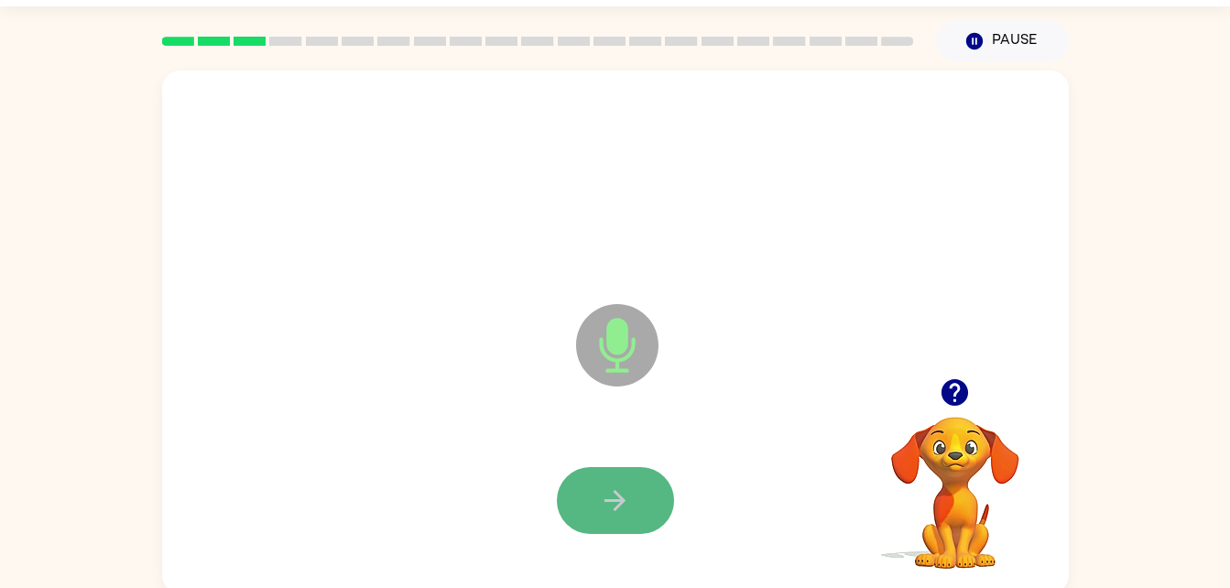
click at [632, 482] on button "button" at bounding box center [615, 500] width 117 height 67
click at [626, 481] on button "button" at bounding box center [615, 500] width 117 height 67
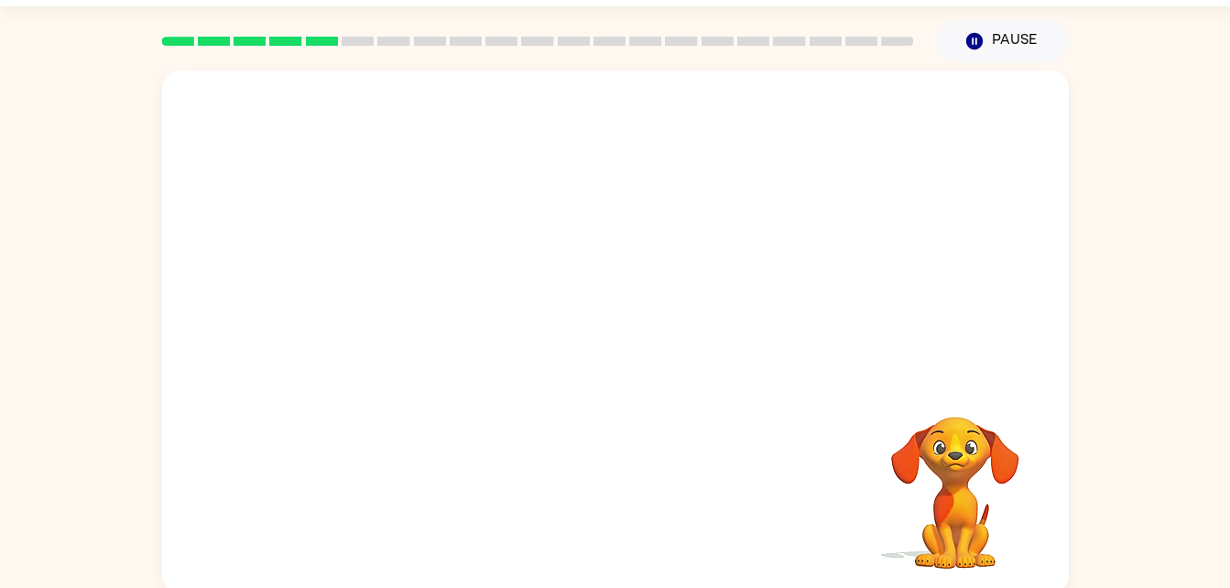
click at [663, 475] on div "Your browser must support playing .mp4 files to use Literably. Please try using…" at bounding box center [615, 332] width 907 height 523
click at [656, 477] on div "Your browser must support playing .mp4 files to use Literably. Please try using…" at bounding box center [615, 332] width 907 height 523
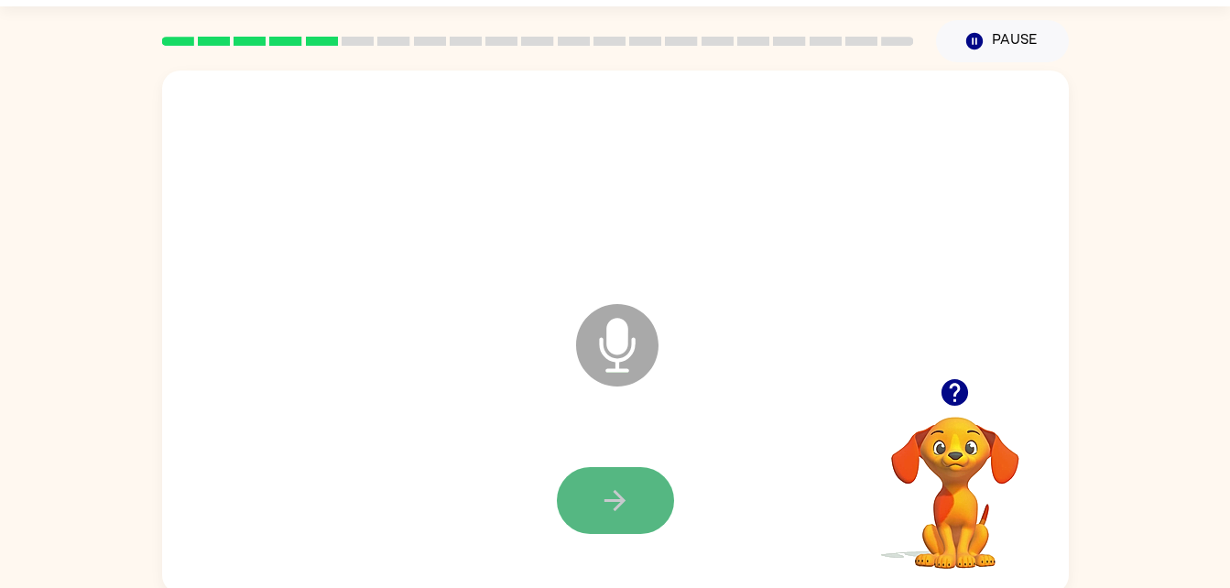
click at [615, 486] on icon "button" at bounding box center [615, 500] width 32 height 32
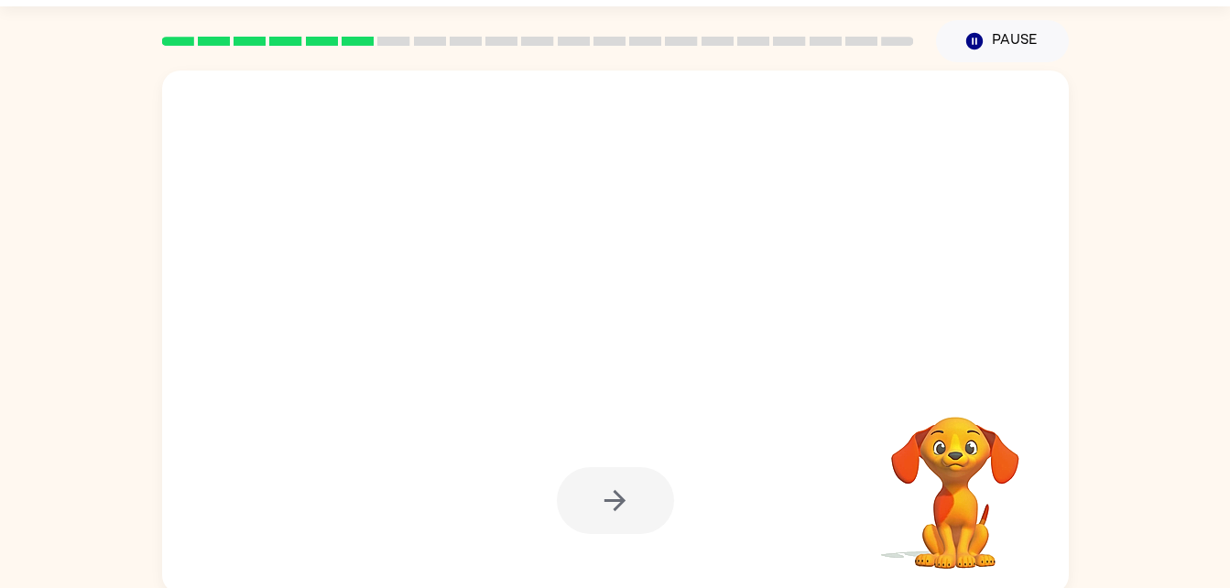
click at [615, 486] on div at bounding box center [615, 500] width 117 height 67
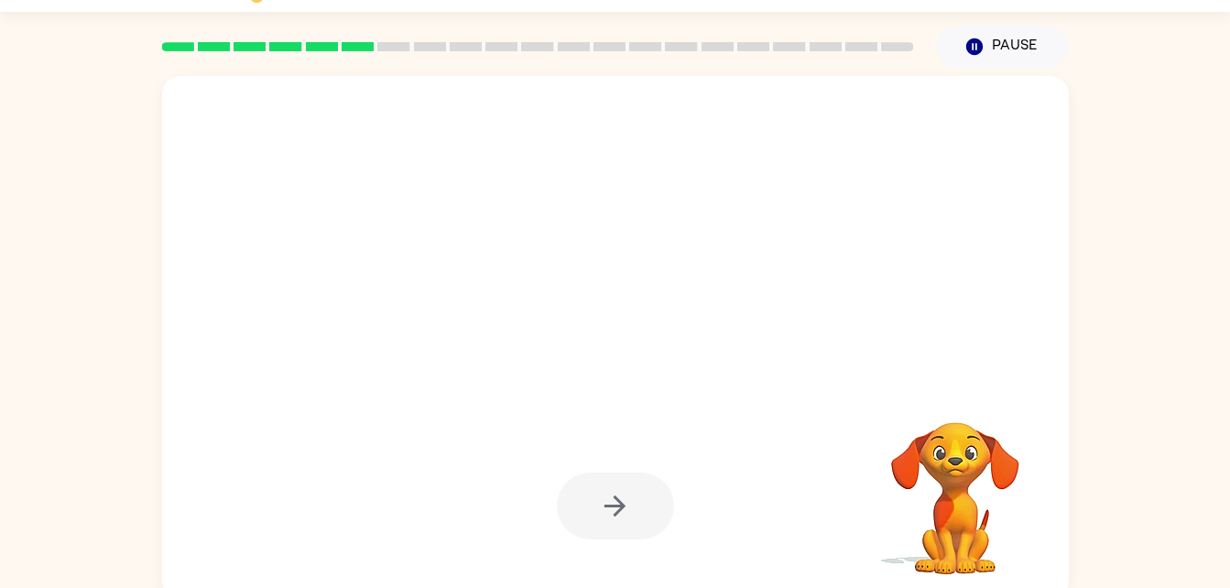
scroll to position [56, 0]
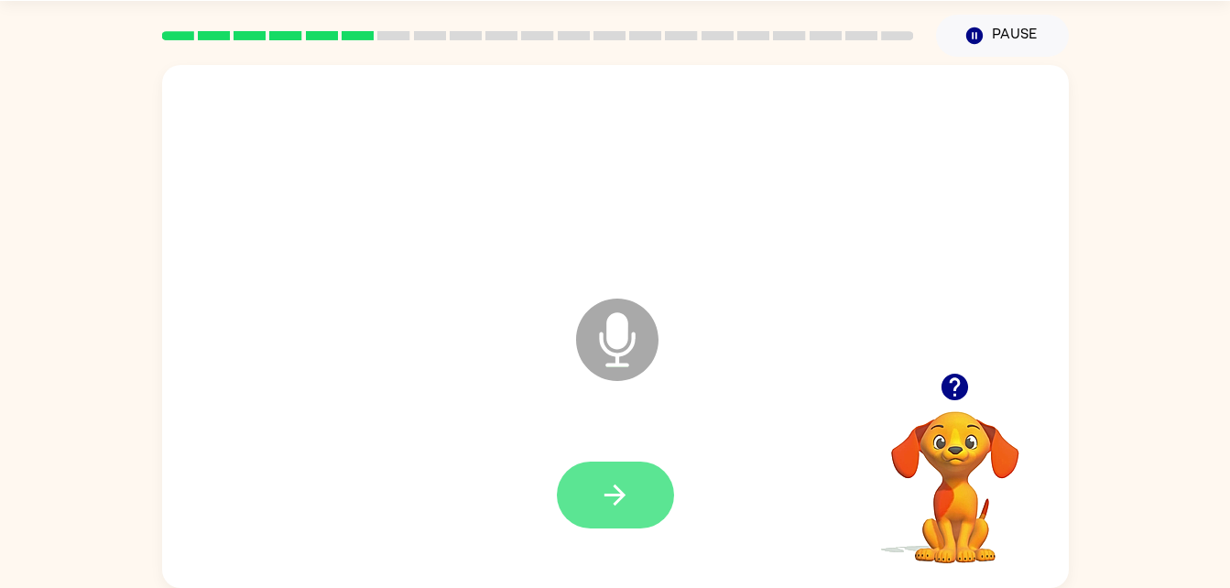
drag, startPoint x: 604, startPoint y: 480, endPoint x: 634, endPoint y: 486, distance: 30.9
click at [634, 486] on div at bounding box center [615, 495] width 117 height 67
click at [634, 486] on button "button" at bounding box center [615, 495] width 117 height 67
click at [615, 514] on button "button" at bounding box center [615, 495] width 117 height 67
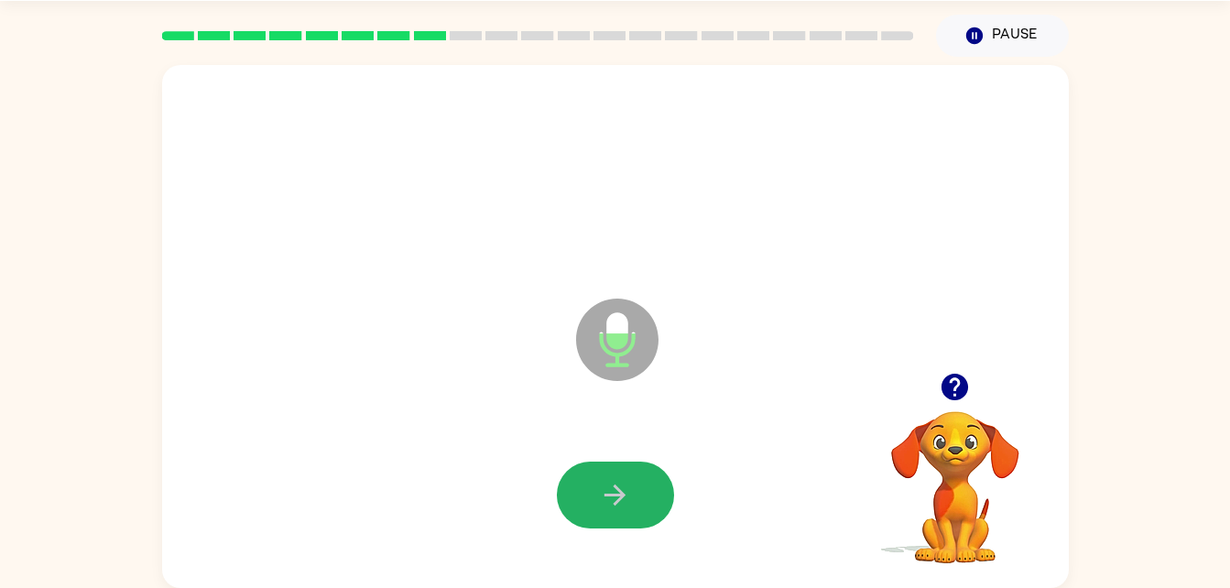
click at [594, 484] on button "button" at bounding box center [615, 495] width 117 height 67
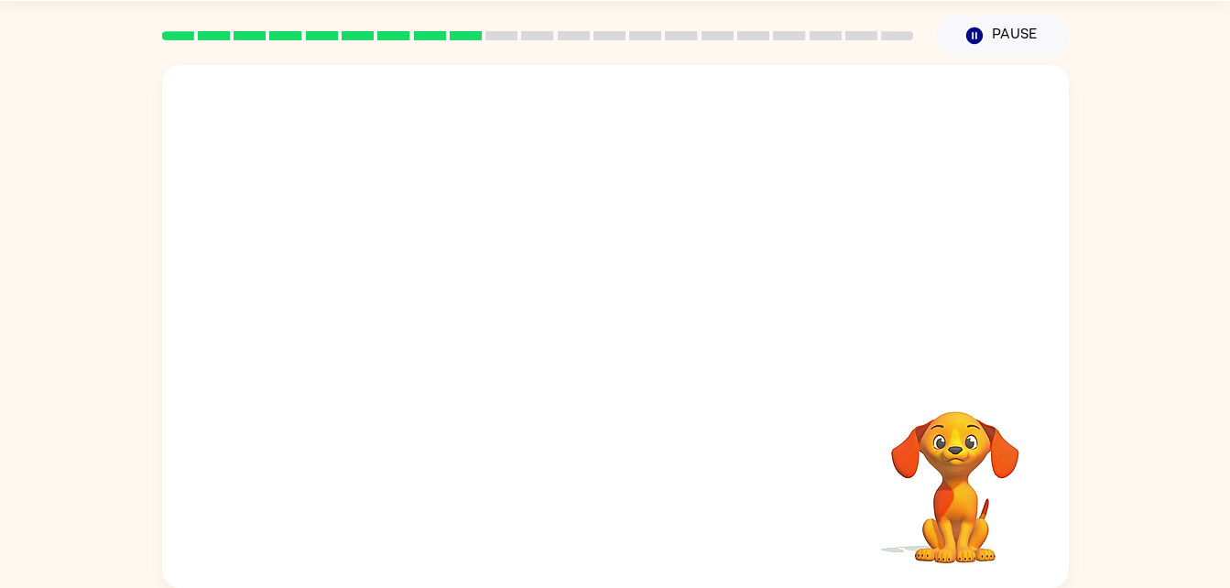
drag, startPoint x: 594, startPoint y: 484, endPoint x: 588, endPoint y: 492, distance: 10.4
click at [588, 492] on div "Your browser must support playing .mp4 files to use Literably. Please try using…" at bounding box center [615, 326] width 907 height 523
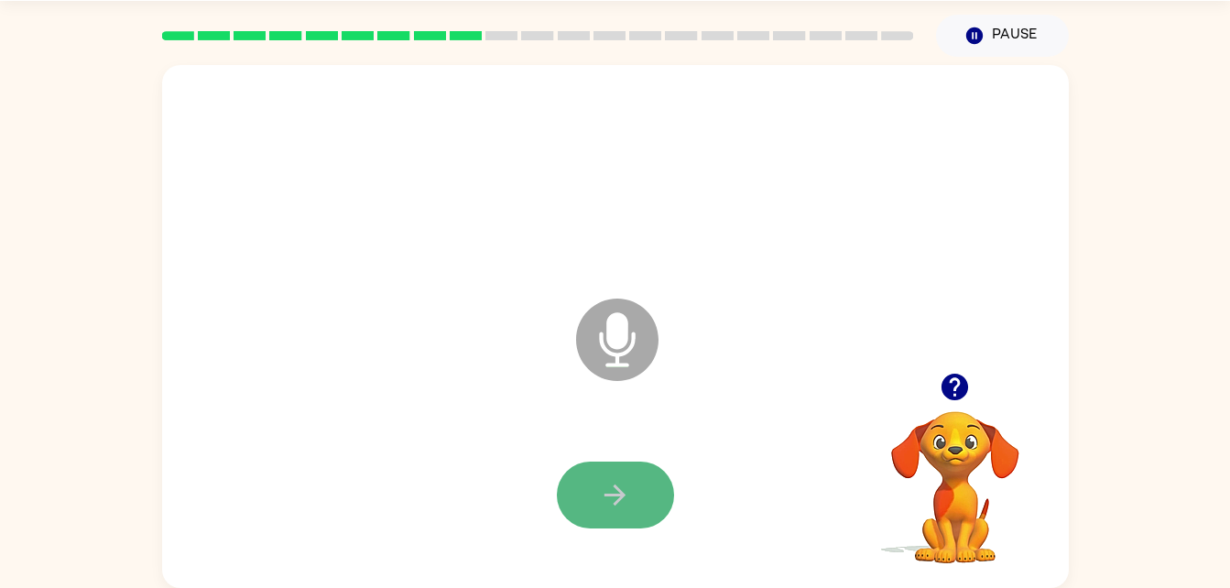
click at [624, 498] on icon "button" at bounding box center [615, 495] width 32 height 32
click at [596, 508] on button "button" at bounding box center [615, 495] width 117 height 67
click at [596, 515] on button "button" at bounding box center [615, 495] width 117 height 67
click at [615, 483] on icon "button" at bounding box center [615, 495] width 32 height 32
drag, startPoint x: 615, startPoint y: 483, endPoint x: 589, endPoint y: 484, distance: 25.7
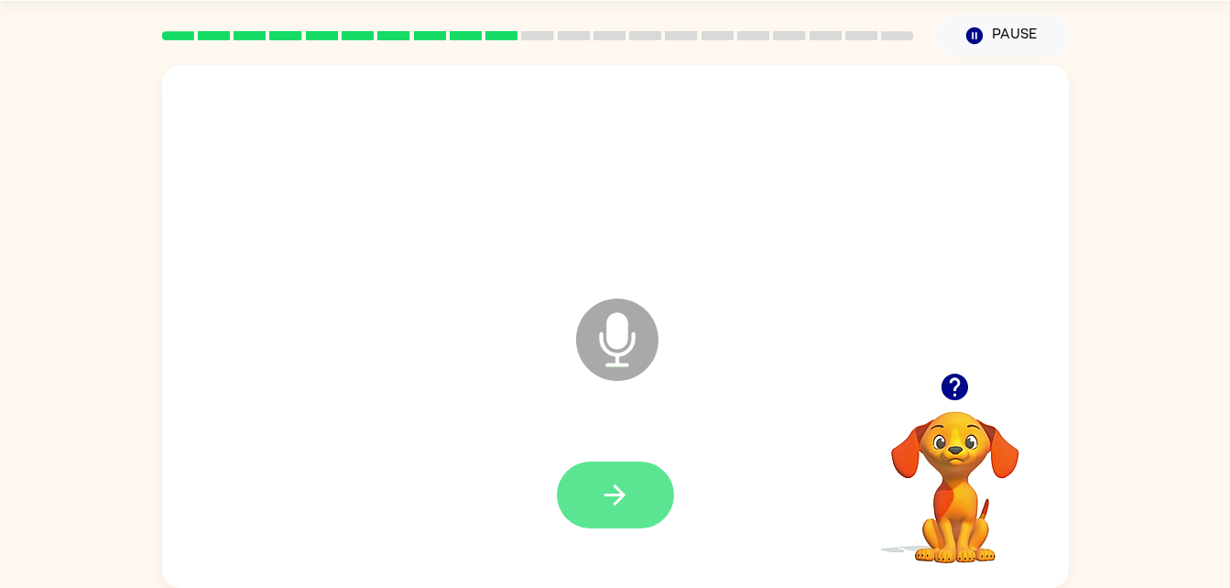
click at [589, 484] on div at bounding box center [615, 495] width 117 height 67
drag, startPoint x: 589, startPoint y: 484, endPoint x: 506, endPoint y: 419, distance: 105.0
click at [506, 420] on div at bounding box center [615, 495] width 870 height 150
click at [642, 487] on button "button" at bounding box center [615, 495] width 117 height 67
drag, startPoint x: 642, startPoint y: 487, endPoint x: 521, endPoint y: 397, distance: 150.6
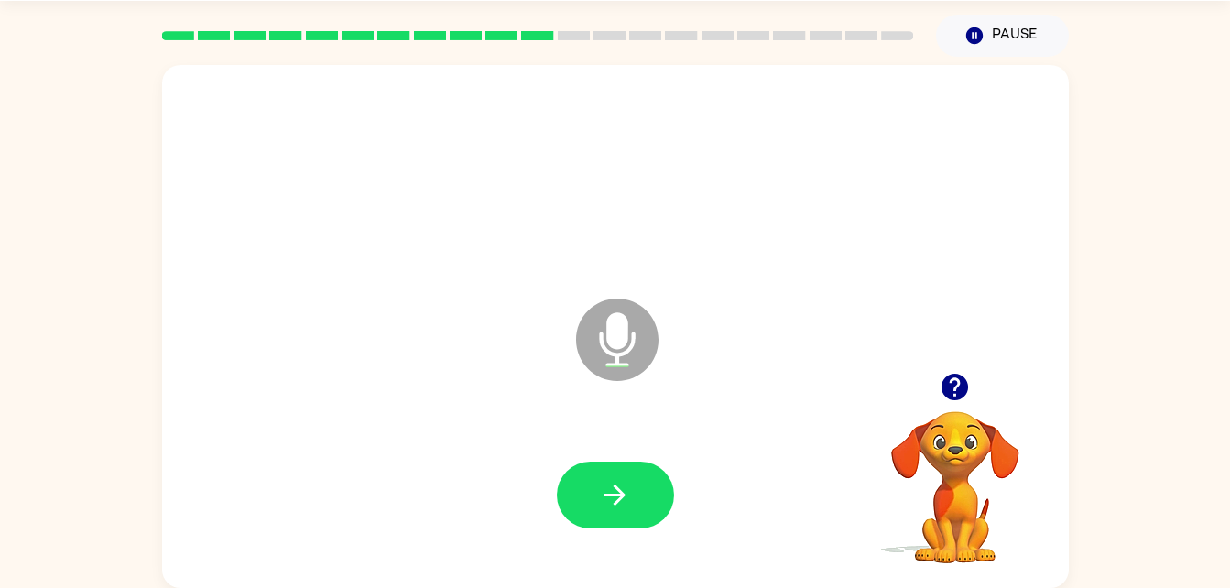
click at [521, 397] on div "Microphone The Microphone is here when it is your turn to talk" at bounding box center [615, 326] width 907 height 523
click at [589, 484] on button "button" at bounding box center [615, 495] width 117 height 67
click at [604, 495] on icon "button" at bounding box center [614, 494] width 21 height 21
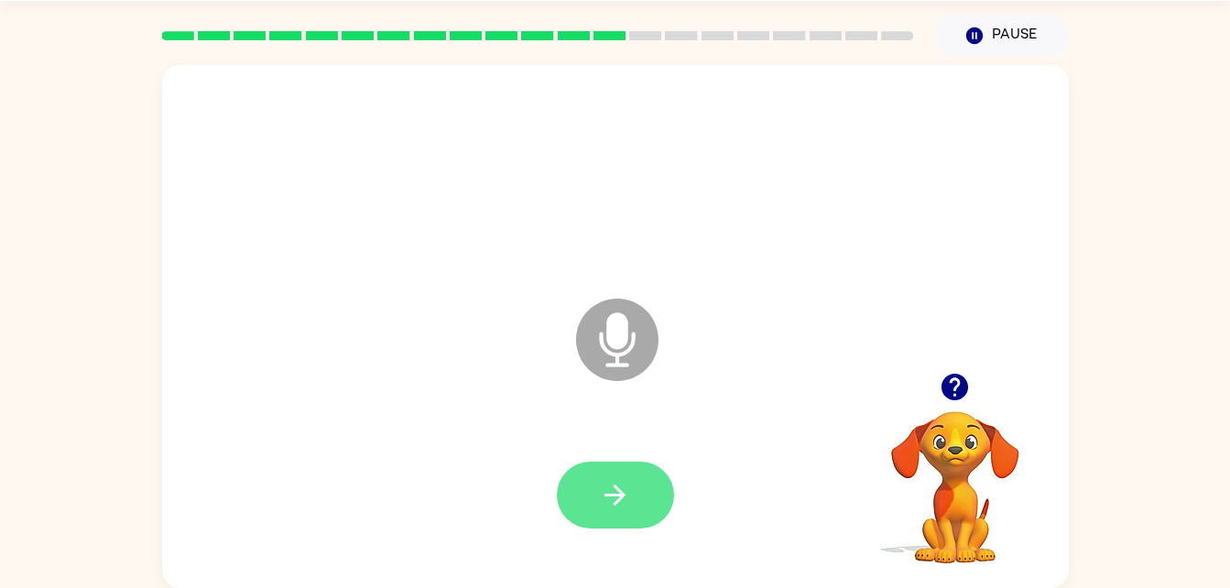
click at [652, 506] on button "button" at bounding box center [615, 495] width 117 height 67
click at [628, 449] on div at bounding box center [615, 495] width 870 height 150
click at [615, 488] on icon "button" at bounding box center [614, 494] width 21 height 21
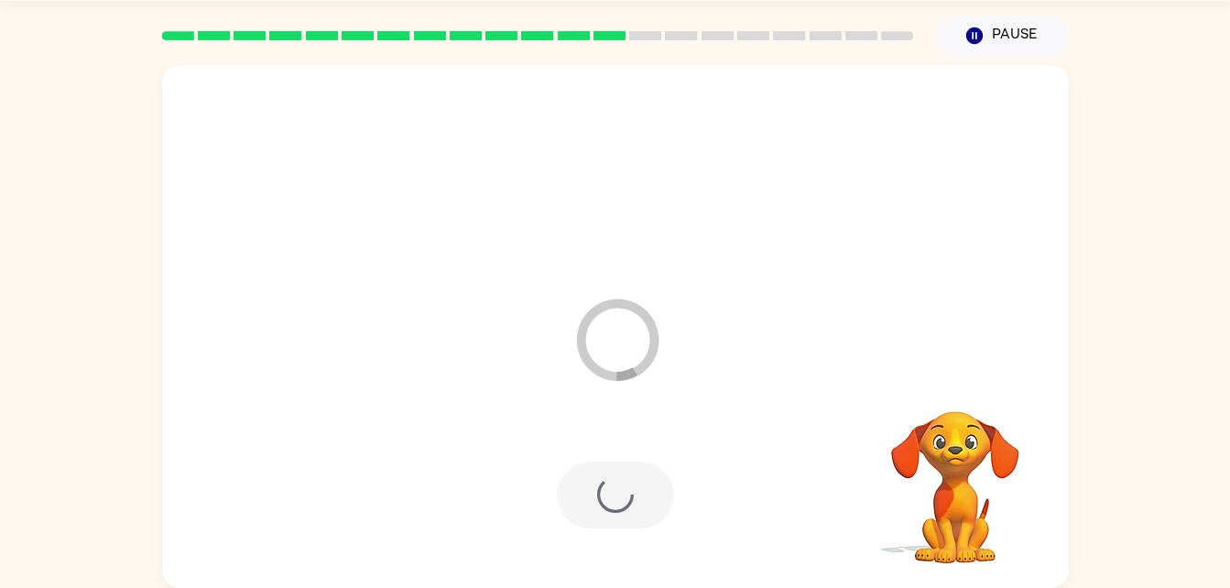
click at [615, 488] on div at bounding box center [615, 495] width 117 height 67
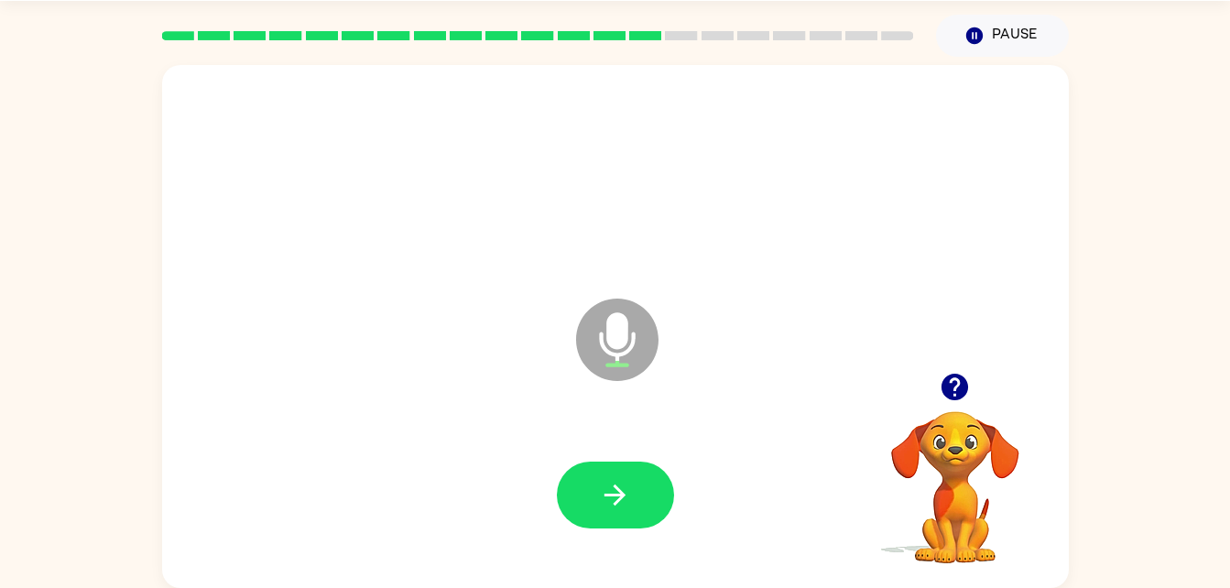
drag, startPoint x: 615, startPoint y: 488, endPoint x: 566, endPoint y: 404, distance: 97.7
click at [566, 404] on div "Microphone The Microphone is here when it is your turn to talk" at bounding box center [615, 326] width 907 height 523
click at [586, 490] on button "button" at bounding box center [615, 495] width 117 height 67
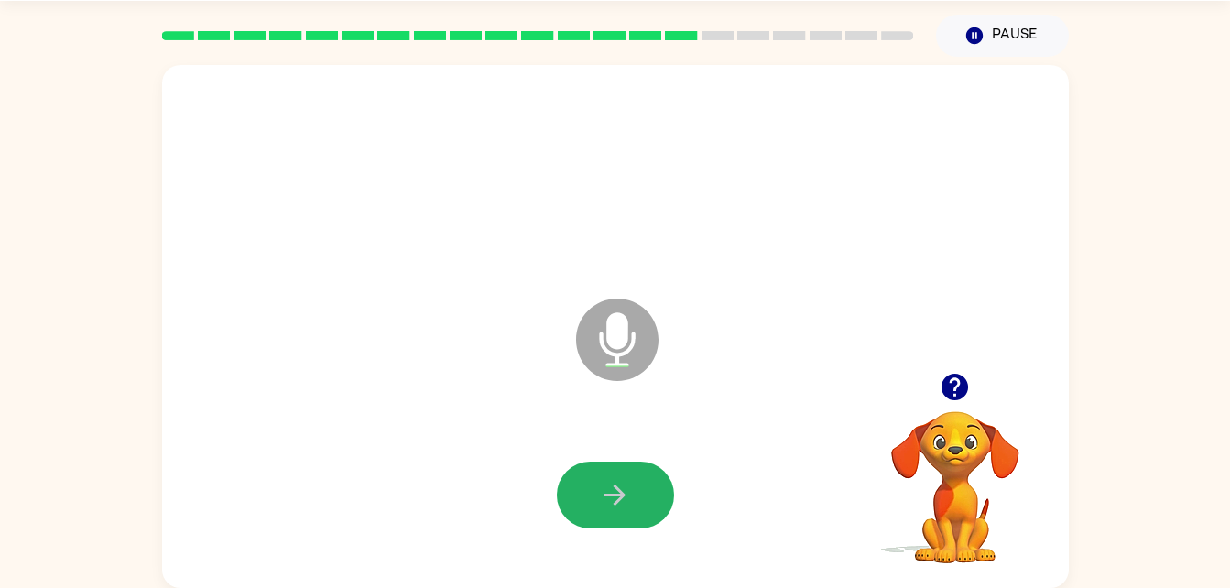
click at [566, 476] on button "button" at bounding box center [615, 495] width 117 height 67
click at [565, 557] on div at bounding box center [615, 495] width 870 height 150
click at [616, 480] on icon "button" at bounding box center [615, 495] width 32 height 32
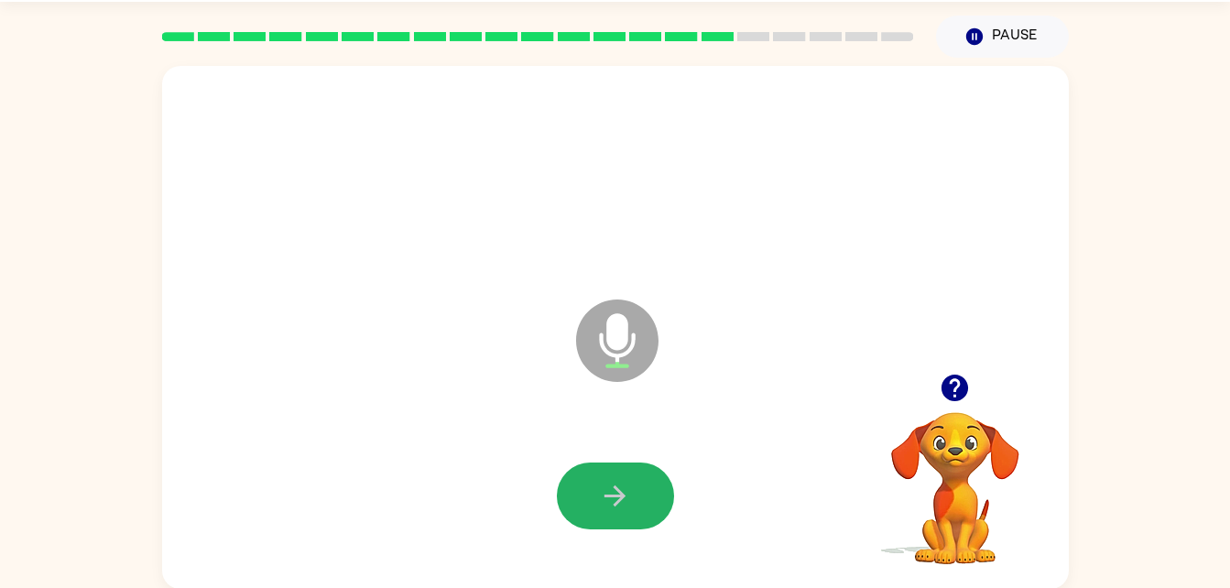
click at [604, 466] on button "button" at bounding box center [615, 496] width 117 height 67
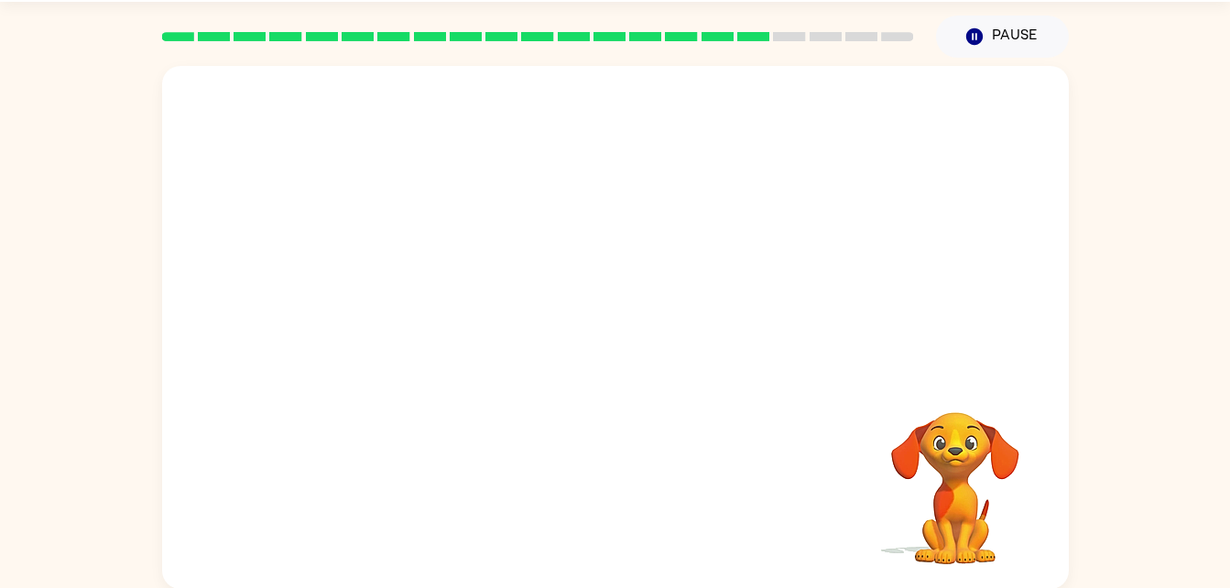
click at [604, 466] on div "Your browser must support playing .mp4 files to use Literably. Please try using…" at bounding box center [615, 327] width 907 height 523
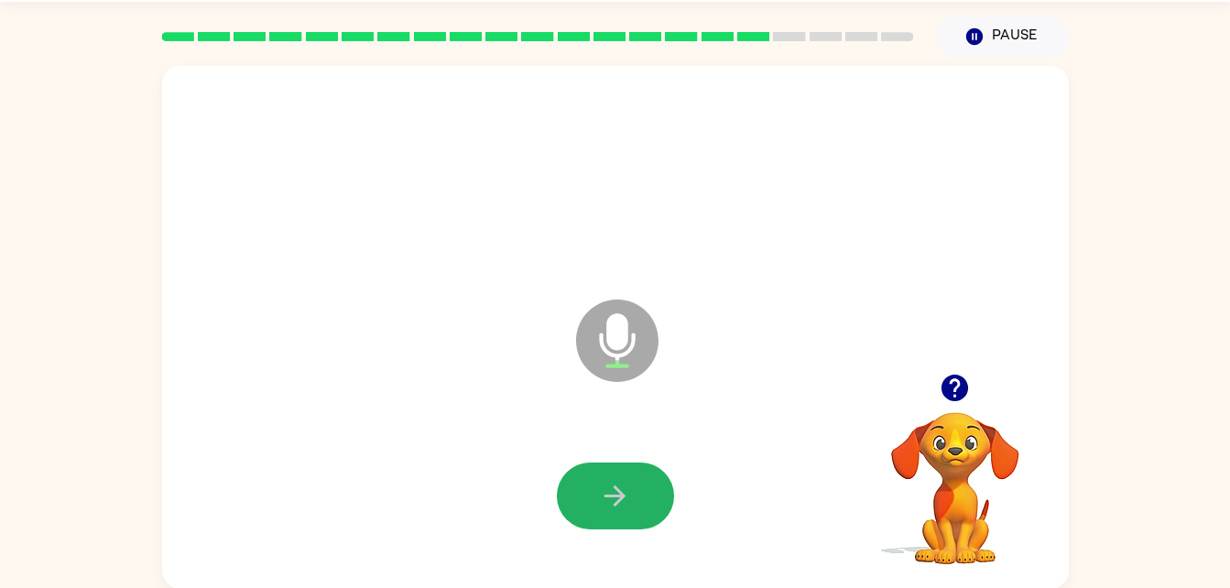
click at [604, 466] on button "button" at bounding box center [615, 496] width 117 height 67
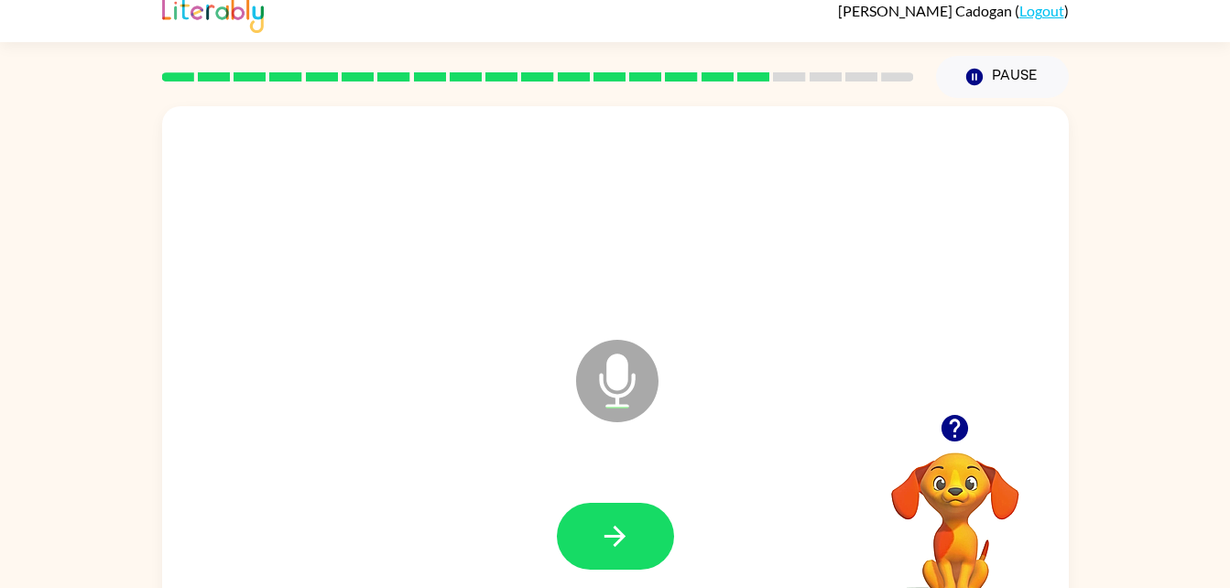
scroll to position [8, 0]
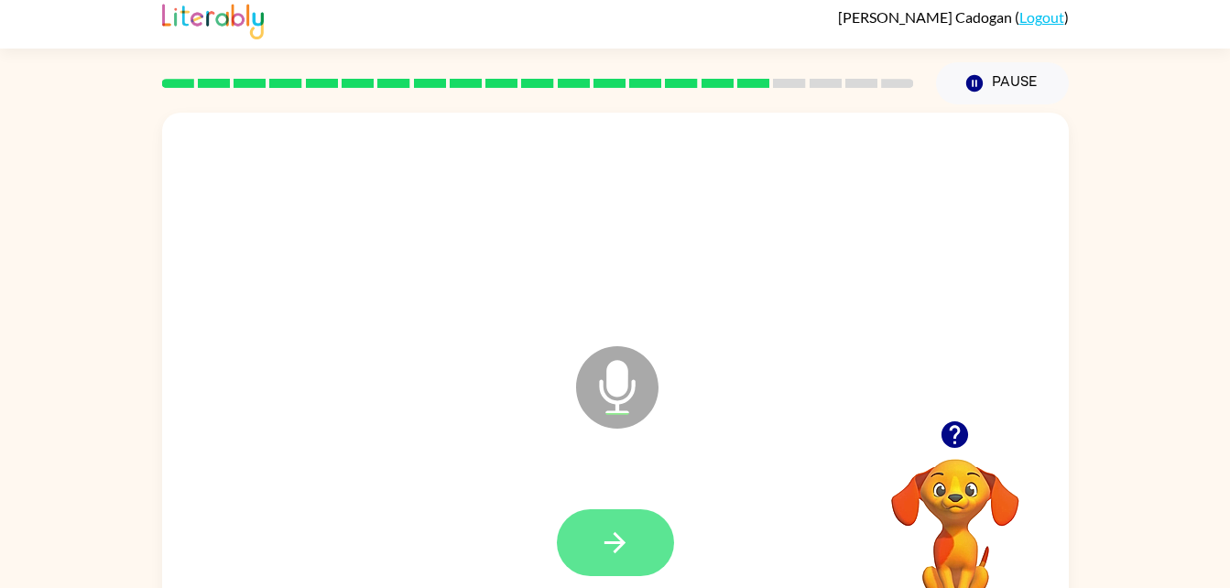
click at [600, 546] on icon "button" at bounding box center [615, 543] width 32 height 32
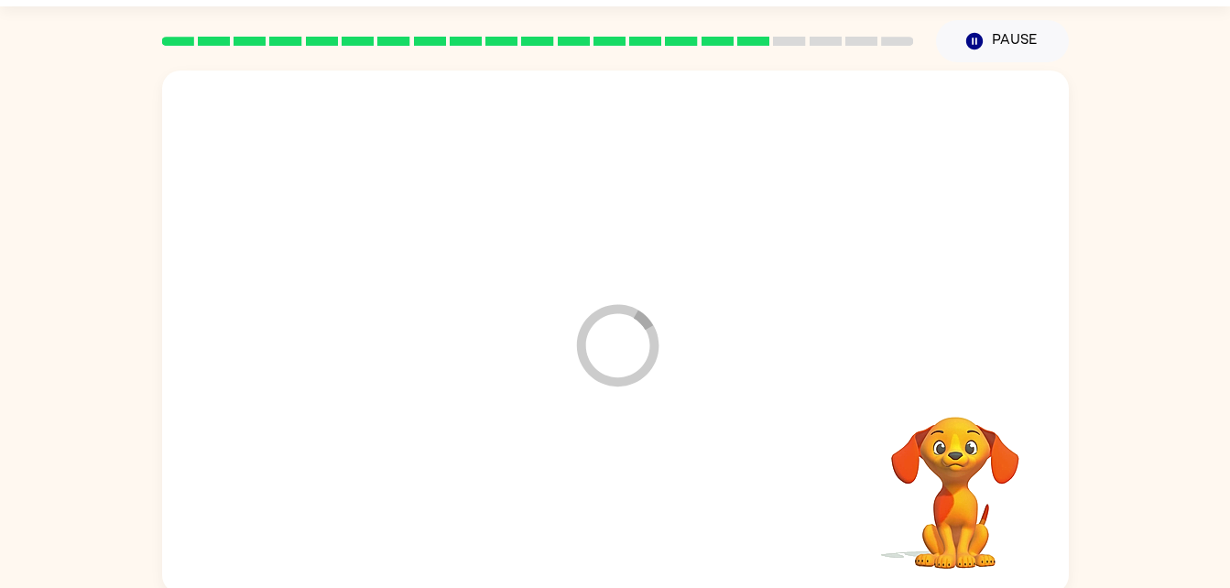
scroll to position [56, 0]
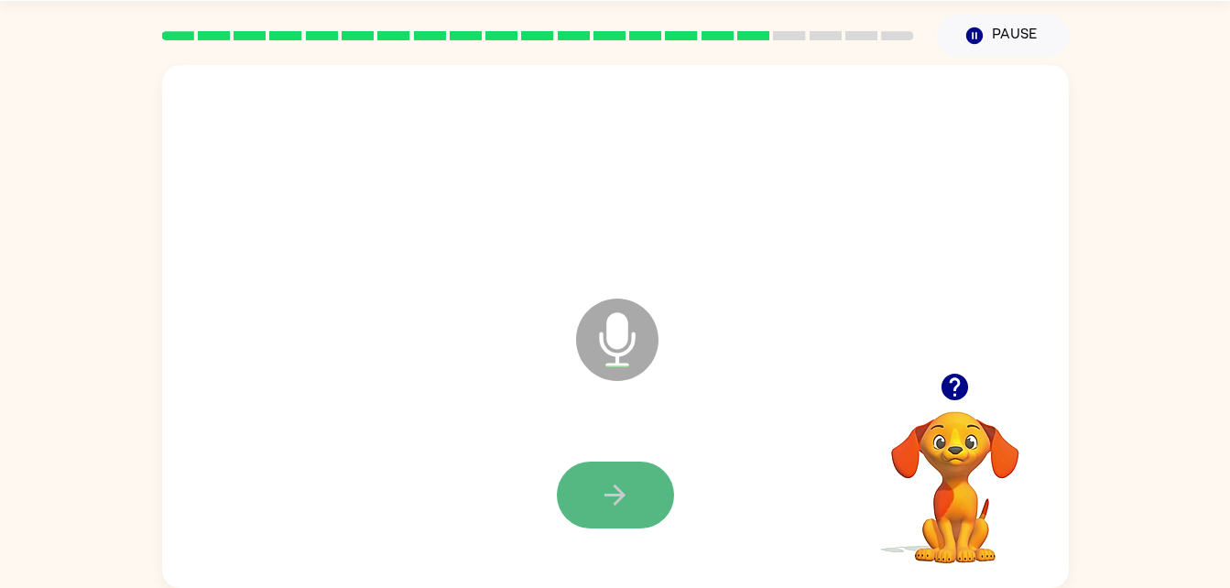
click at [653, 506] on button "button" at bounding box center [615, 495] width 117 height 67
click at [653, 506] on div at bounding box center [615, 495] width 117 height 67
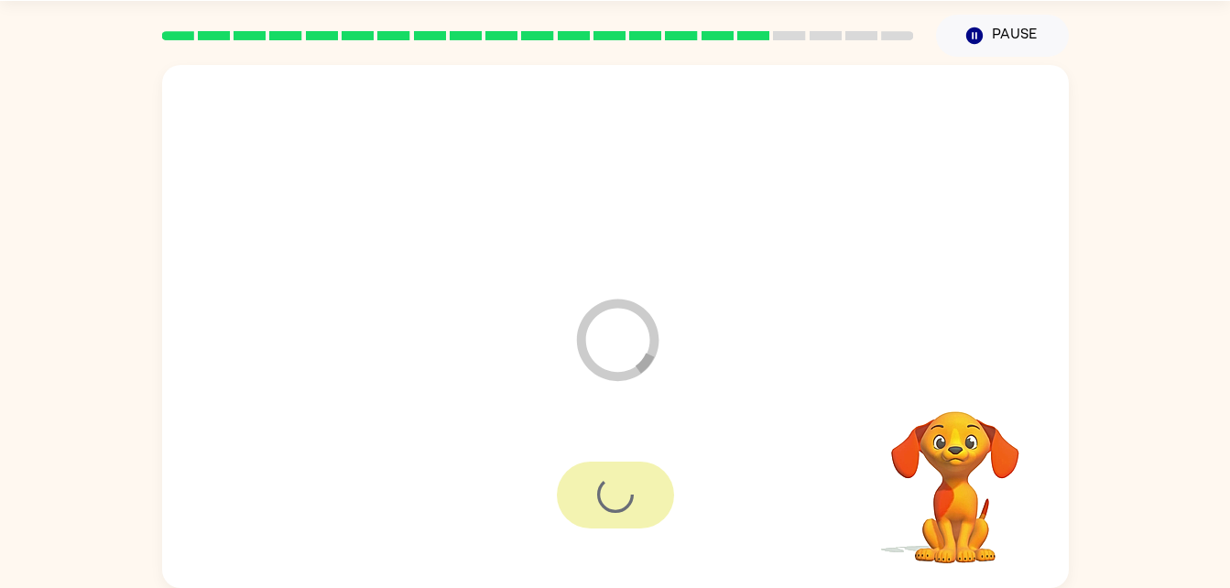
click at [653, 506] on div at bounding box center [615, 495] width 117 height 67
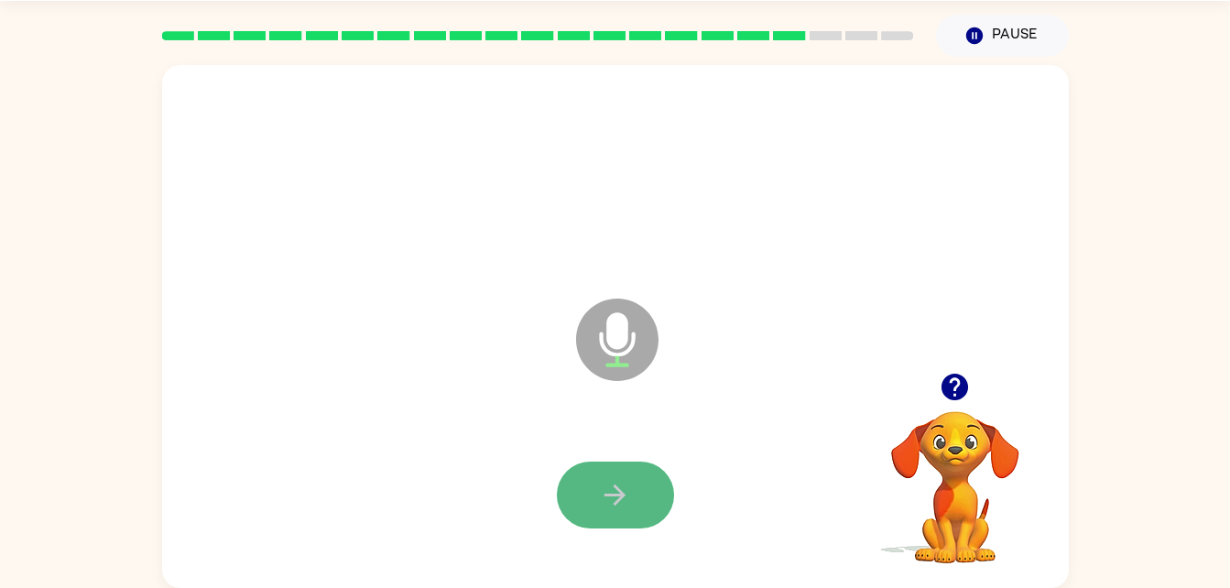
click at [654, 480] on button "button" at bounding box center [615, 495] width 117 height 67
drag, startPoint x: 615, startPoint y: 490, endPoint x: 560, endPoint y: 390, distance: 114.0
click at [560, 390] on div "Microphone The Microphone is here when it is your turn to talk" at bounding box center [615, 326] width 907 height 523
click at [617, 472] on button "button" at bounding box center [615, 495] width 117 height 67
click at [617, 472] on div at bounding box center [615, 495] width 117 height 67
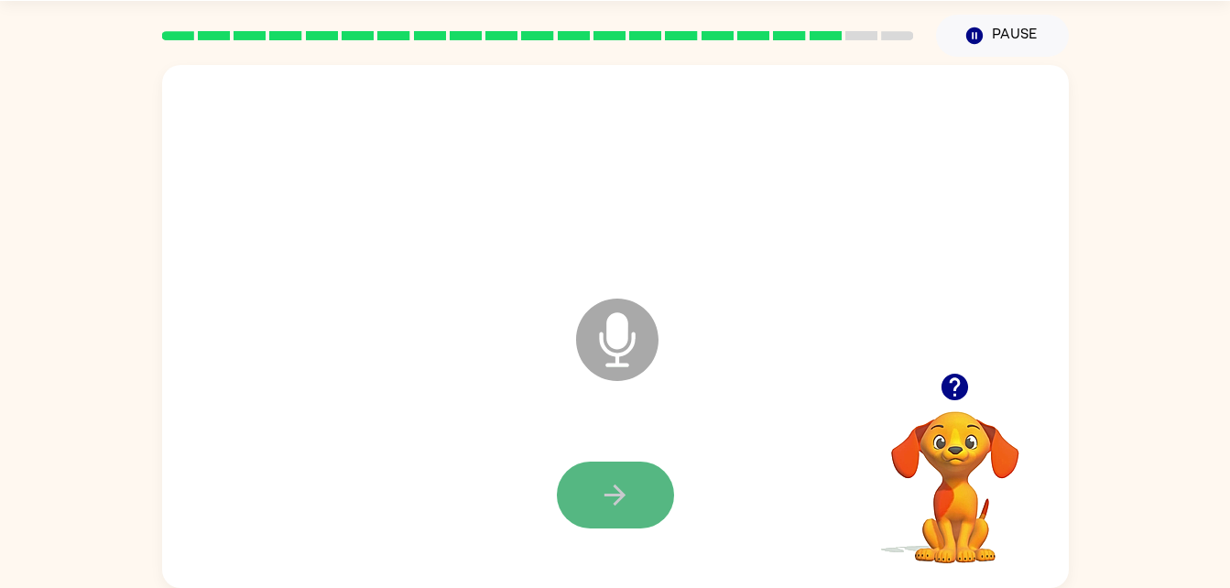
click at [624, 470] on button "button" at bounding box center [615, 495] width 117 height 67
click at [637, 489] on button "button" at bounding box center [615, 495] width 117 height 67
click at [643, 489] on button "button" at bounding box center [615, 495] width 117 height 67
click at [640, 491] on button "button" at bounding box center [615, 495] width 117 height 67
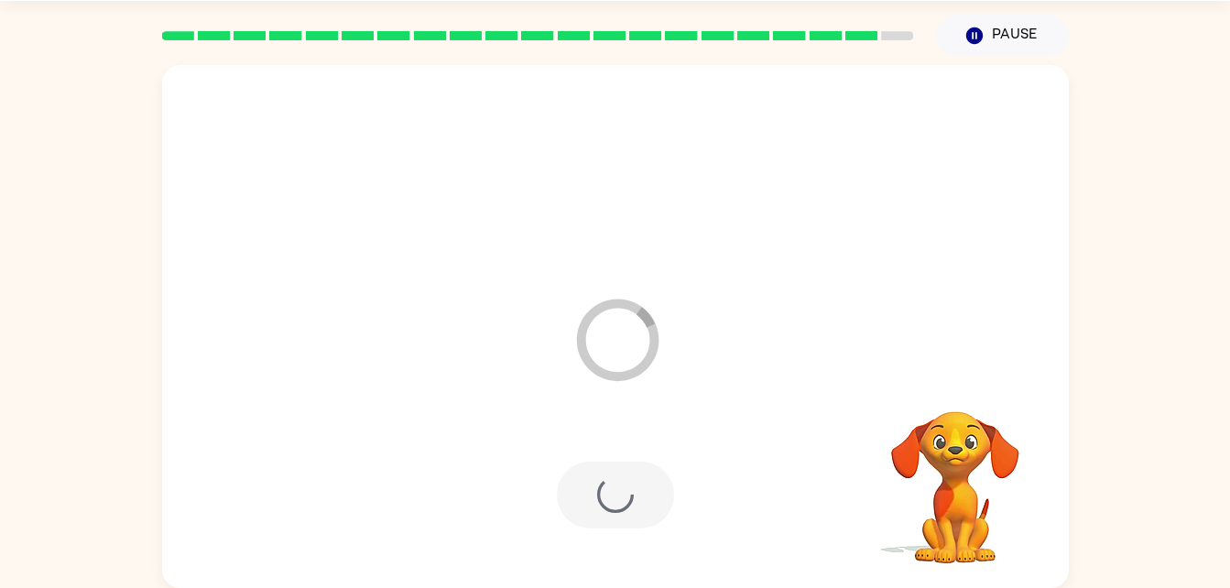
scroll to position [23, 0]
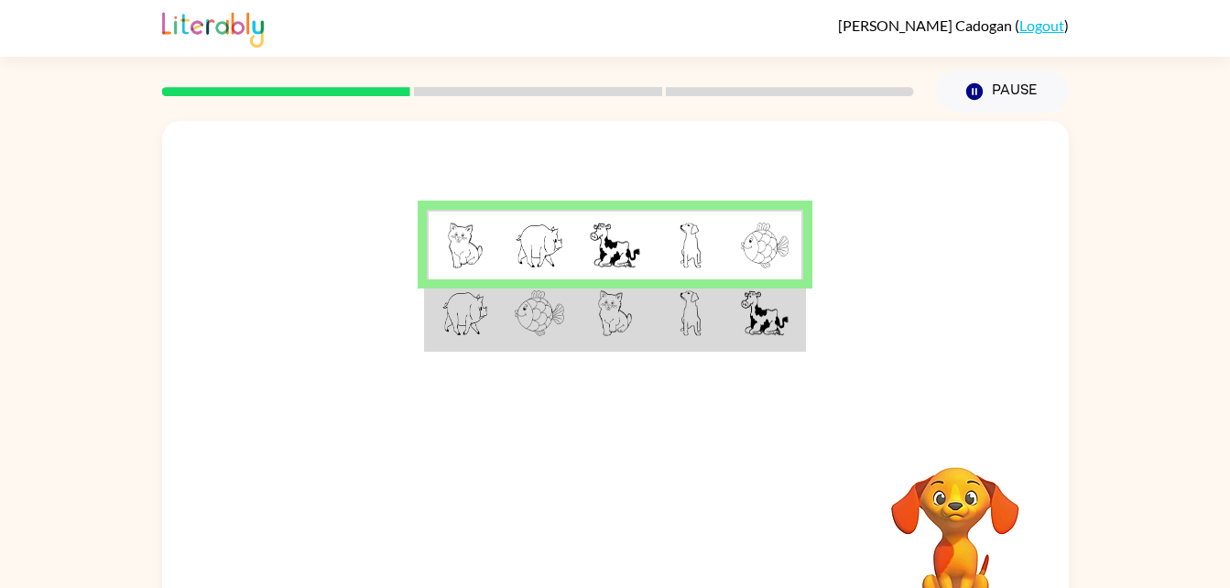
click at [608, 319] on img at bounding box center [615, 313] width 35 height 46
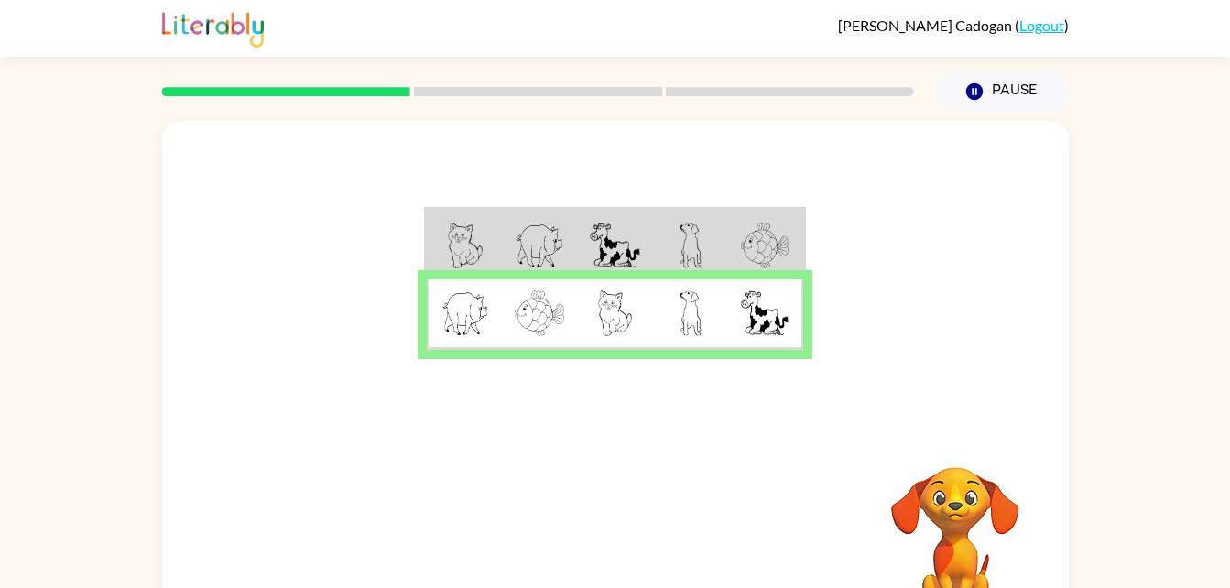
click at [608, 319] on img at bounding box center [615, 313] width 35 height 46
click at [629, 506] on div "Your browser must support playing .mp4 files to use Literably. Please try using…" at bounding box center [615, 541] width 907 height 206
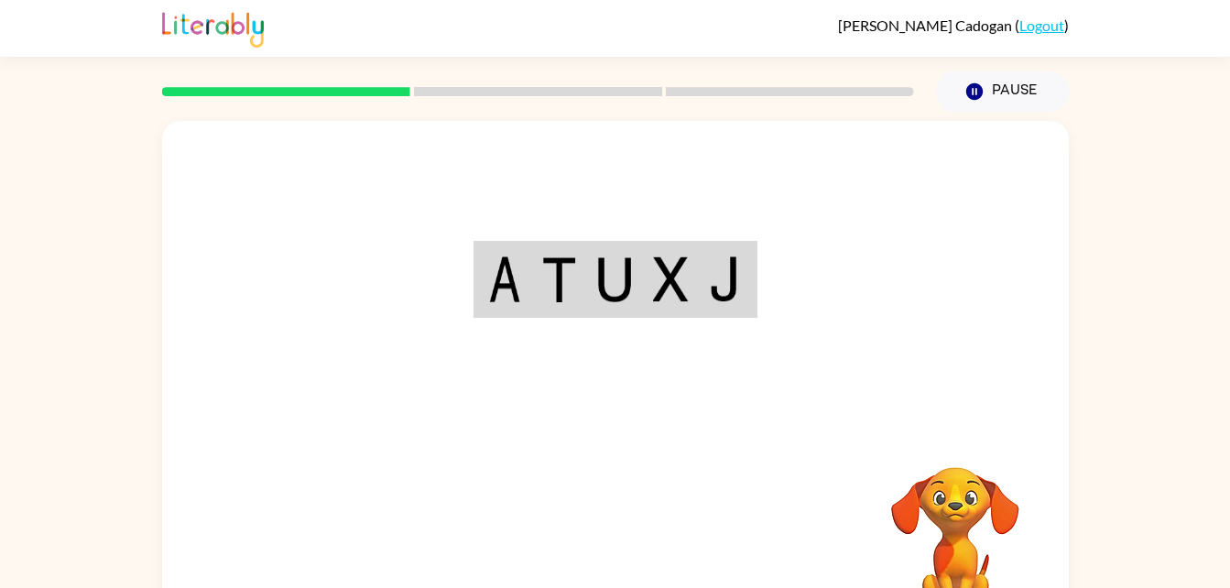
drag, startPoint x: 629, startPoint y: 506, endPoint x: 505, endPoint y: 395, distance: 167.3
click at [505, 395] on div at bounding box center [615, 275] width 907 height 308
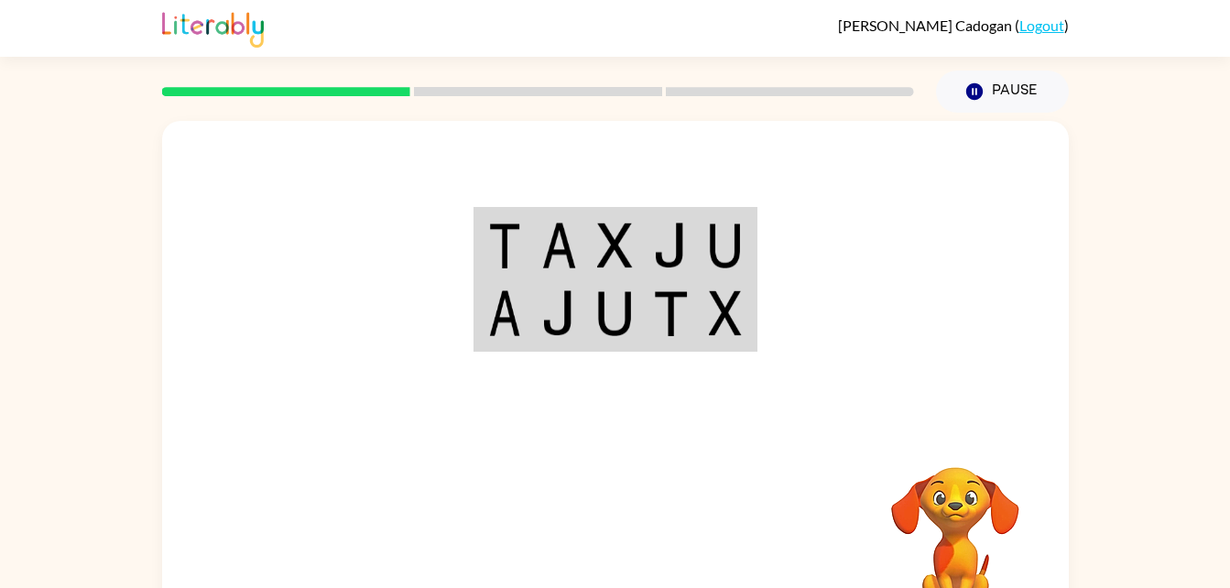
click at [595, 239] on td at bounding box center [615, 245] width 56 height 71
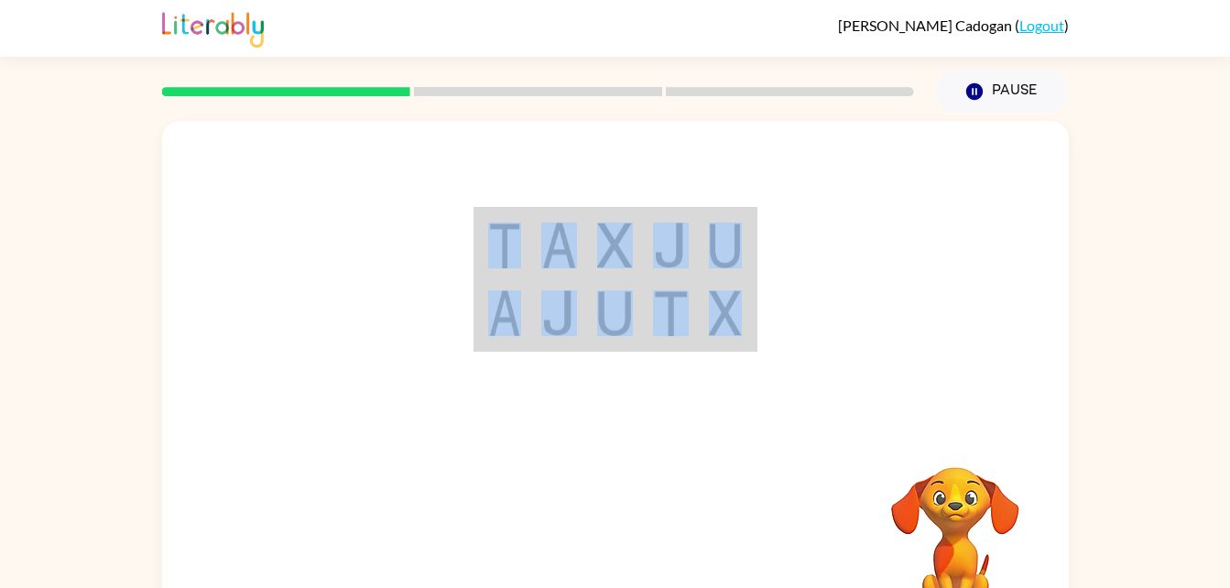
click at [595, 239] on td at bounding box center [615, 245] width 56 height 71
drag, startPoint x: 595, startPoint y: 239, endPoint x: 582, endPoint y: 249, distance: 17.0
click at [582, 249] on td at bounding box center [559, 245] width 56 height 71
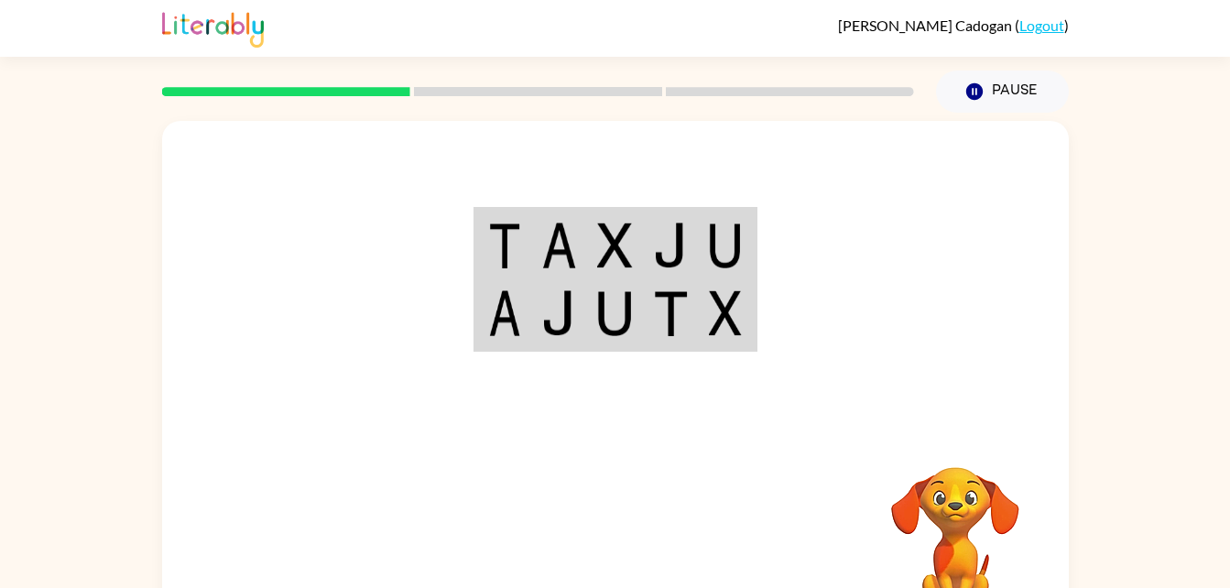
click at [582, 249] on td at bounding box center [559, 245] width 56 height 71
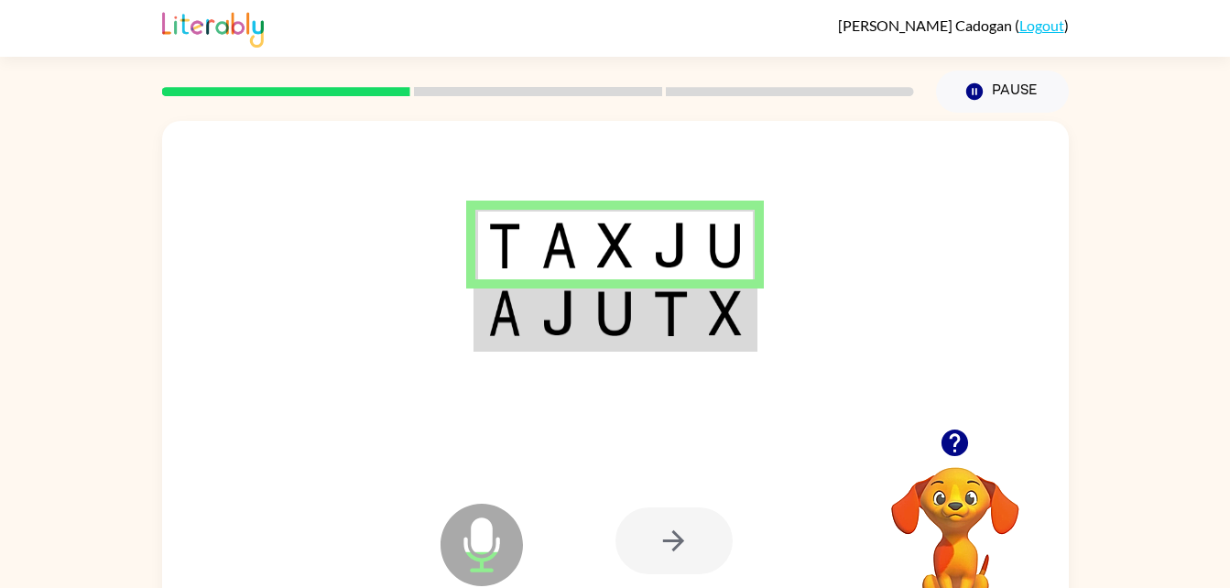
click at [636, 344] on td at bounding box center [615, 314] width 56 height 71
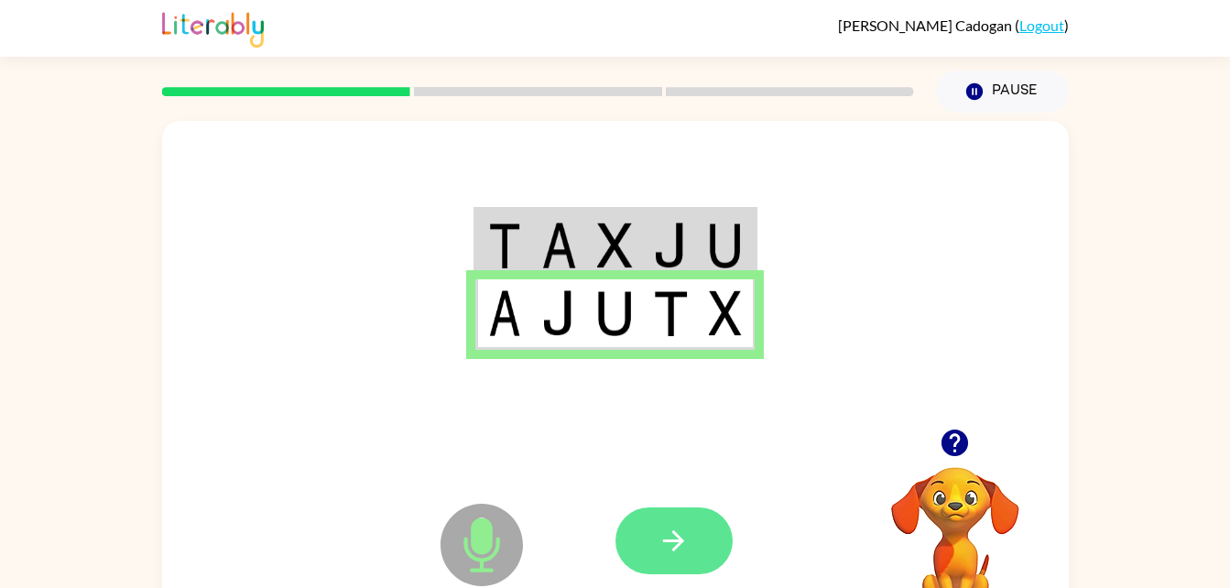
click at [645, 537] on button "button" at bounding box center [673, 540] width 117 height 67
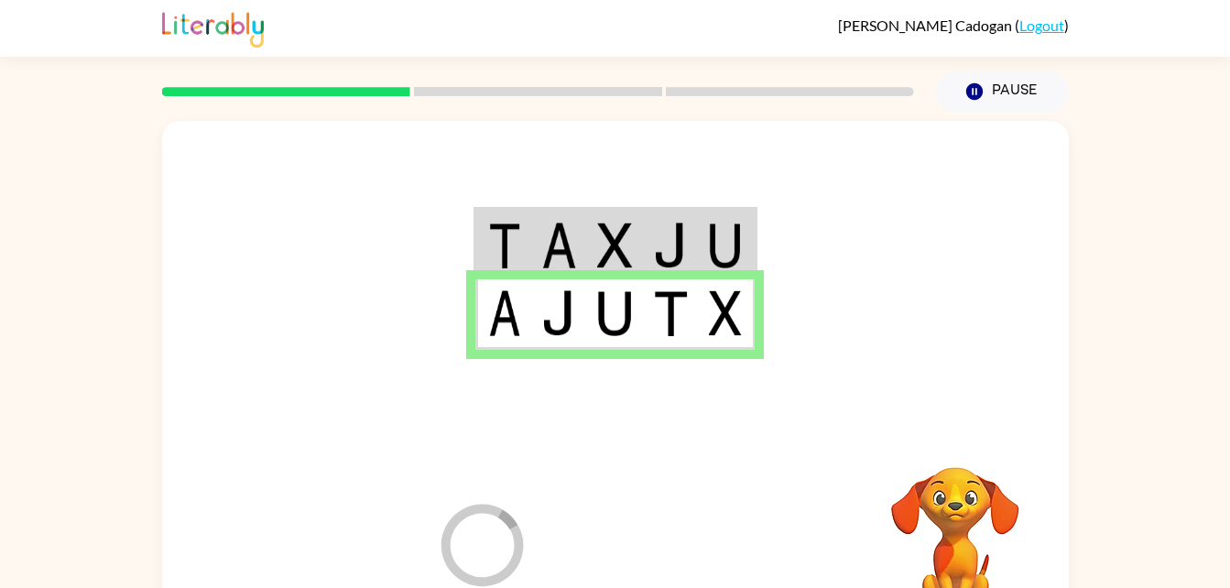
click at [624, 283] on td at bounding box center [615, 314] width 56 height 71
click at [619, 316] on img at bounding box center [614, 313] width 35 height 46
click at [601, 490] on div "Loader Your response is being sent to our graders Your browser must support pla…" at bounding box center [615, 541] width 907 height 206
click at [484, 529] on icon "Loader Your response is being sent to our graders" at bounding box center [482, 545] width 110 height 110
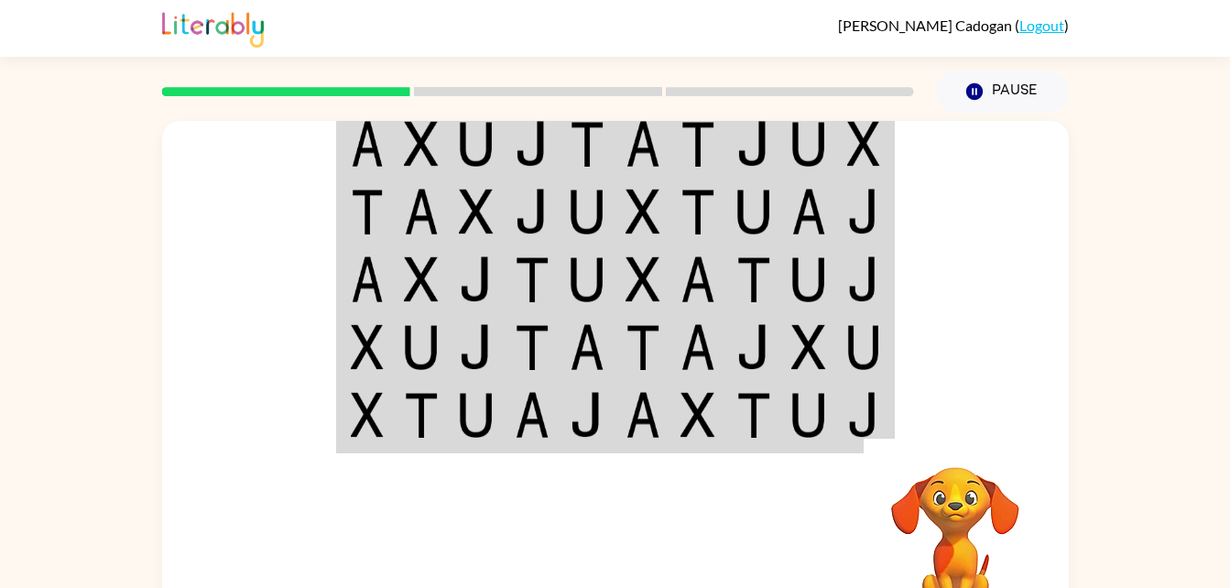
click at [506, 48] on div "[PERSON_NAME] ( Logout )" at bounding box center [615, 28] width 907 height 57
click at [505, 134] on td at bounding box center [533, 143] width 56 height 71
click at [500, 152] on td at bounding box center [477, 143] width 56 height 71
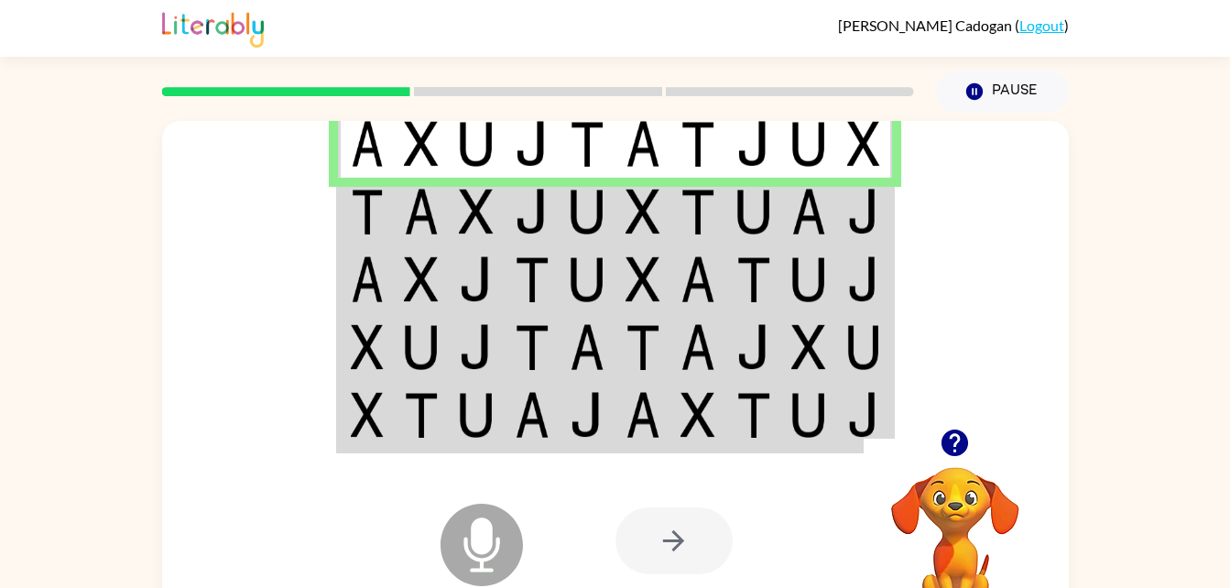
click at [505, 144] on td at bounding box center [533, 143] width 56 height 71
click at [528, 199] on img at bounding box center [532, 212] width 35 height 46
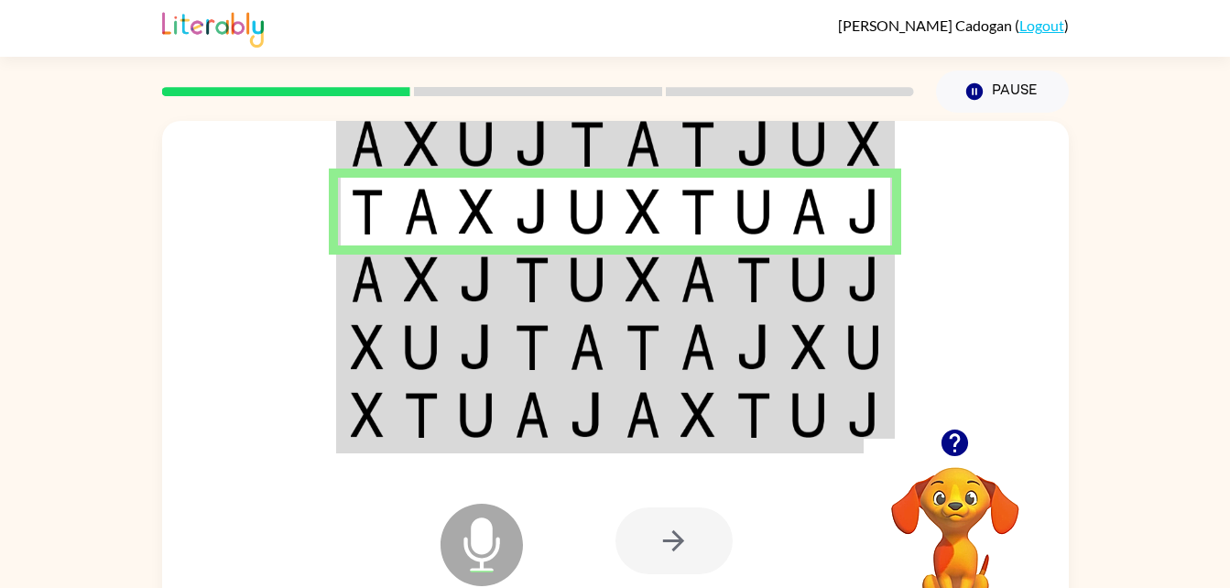
click at [694, 271] on img at bounding box center [697, 279] width 35 height 46
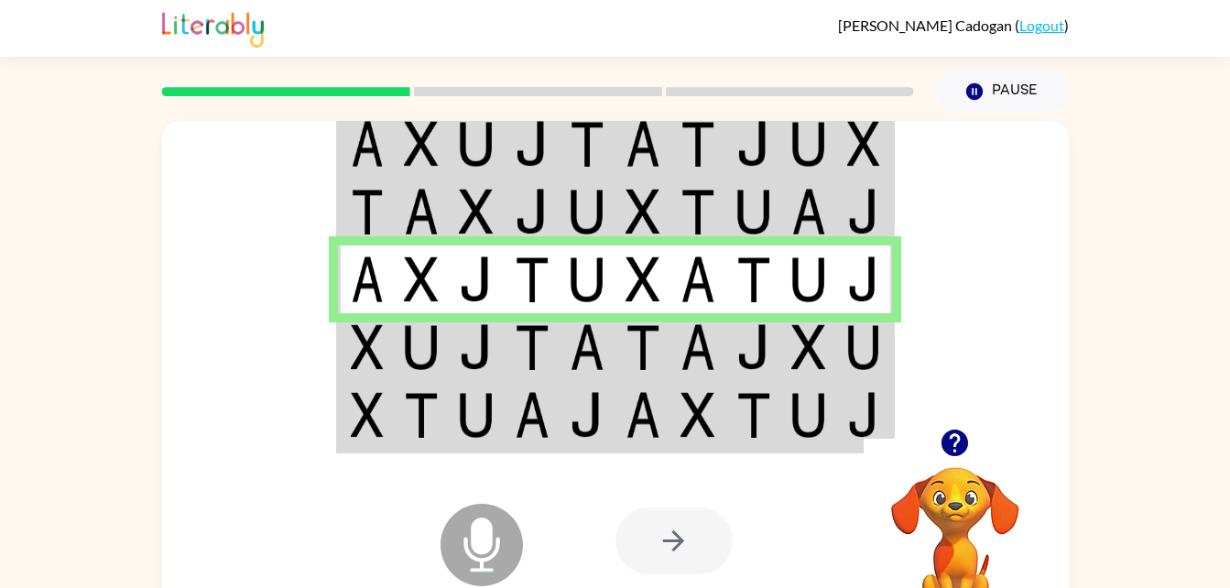
click at [665, 350] on td at bounding box center [643, 347] width 56 height 68
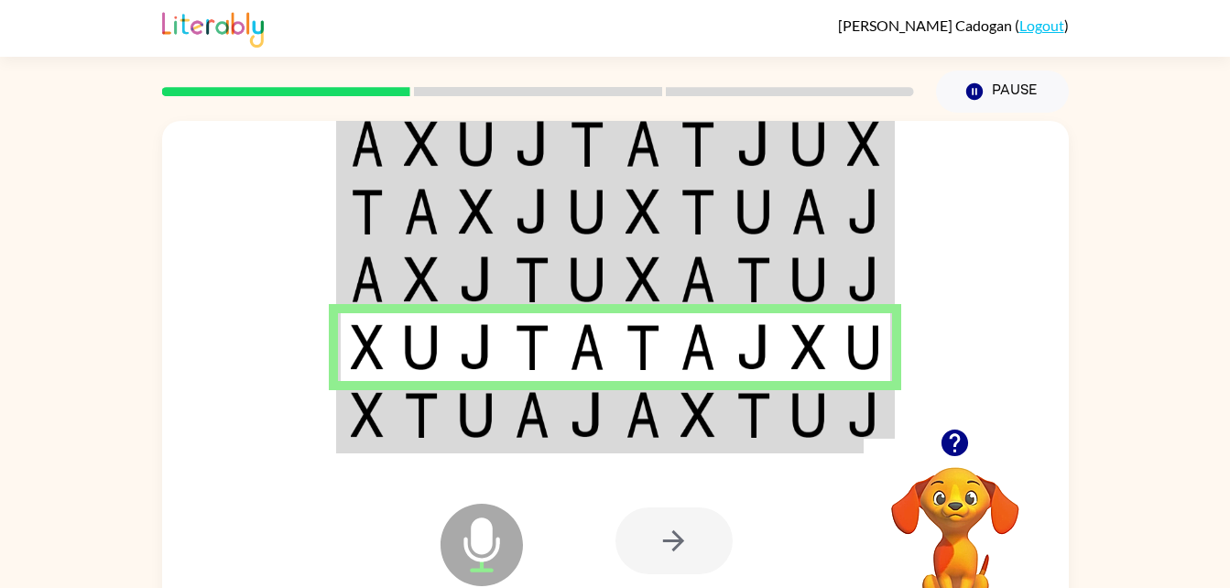
click at [632, 443] on div at bounding box center [750, 541] width 270 height 206
drag, startPoint x: 615, startPoint y: 423, endPoint x: 582, endPoint y: 425, distance: 32.1
click at [577, 428] on img at bounding box center [587, 415] width 35 height 46
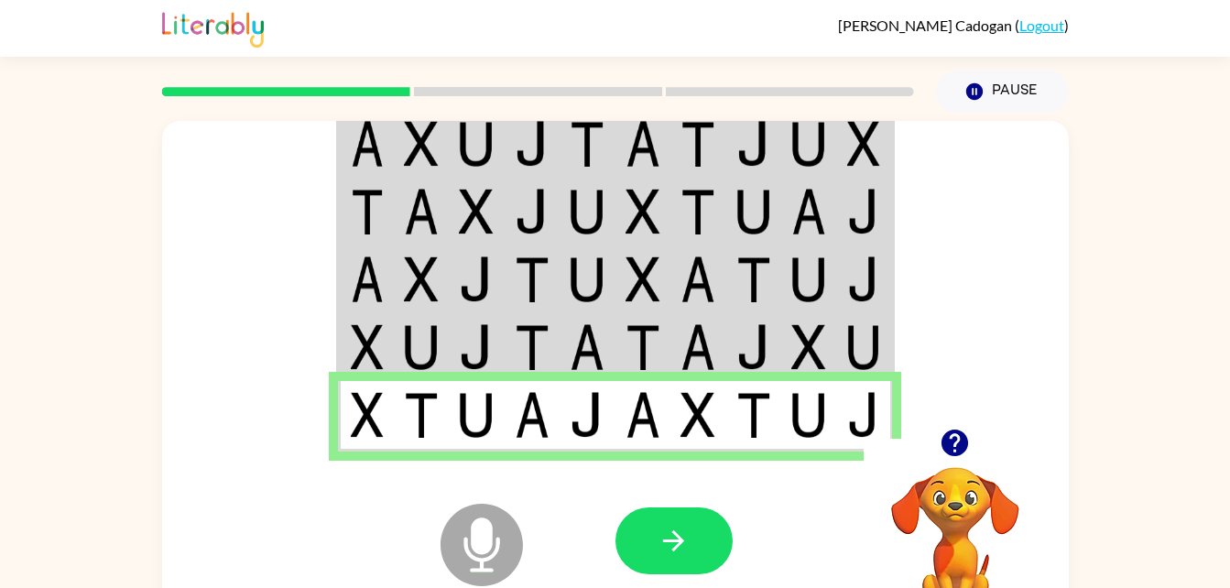
click at [576, 429] on img at bounding box center [587, 415] width 35 height 46
click at [681, 547] on icon "button" at bounding box center [674, 541] width 32 height 32
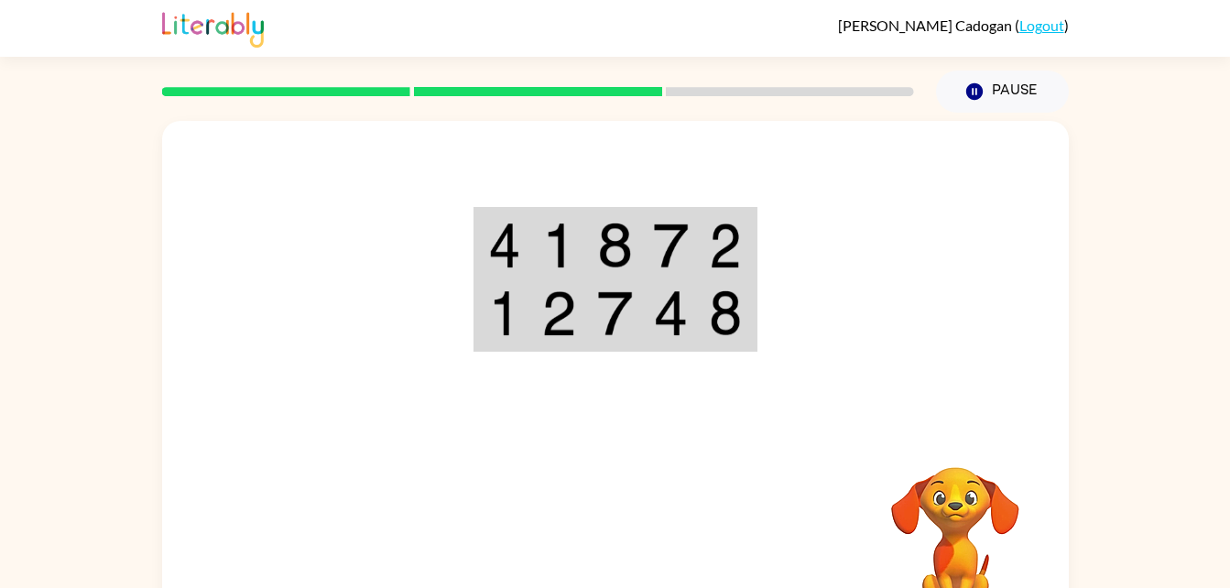
drag, startPoint x: 681, startPoint y: 547, endPoint x: 610, endPoint y: 455, distance: 116.2
click at [610, 455] on div "Your browser must support playing .mp4 files to use Literably. Please try using…" at bounding box center [615, 541] width 907 height 206
click at [630, 240] on img at bounding box center [614, 246] width 35 height 46
click at [655, 242] on img at bounding box center [670, 246] width 35 height 46
click at [642, 245] on td at bounding box center [615, 245] width 56 height 71
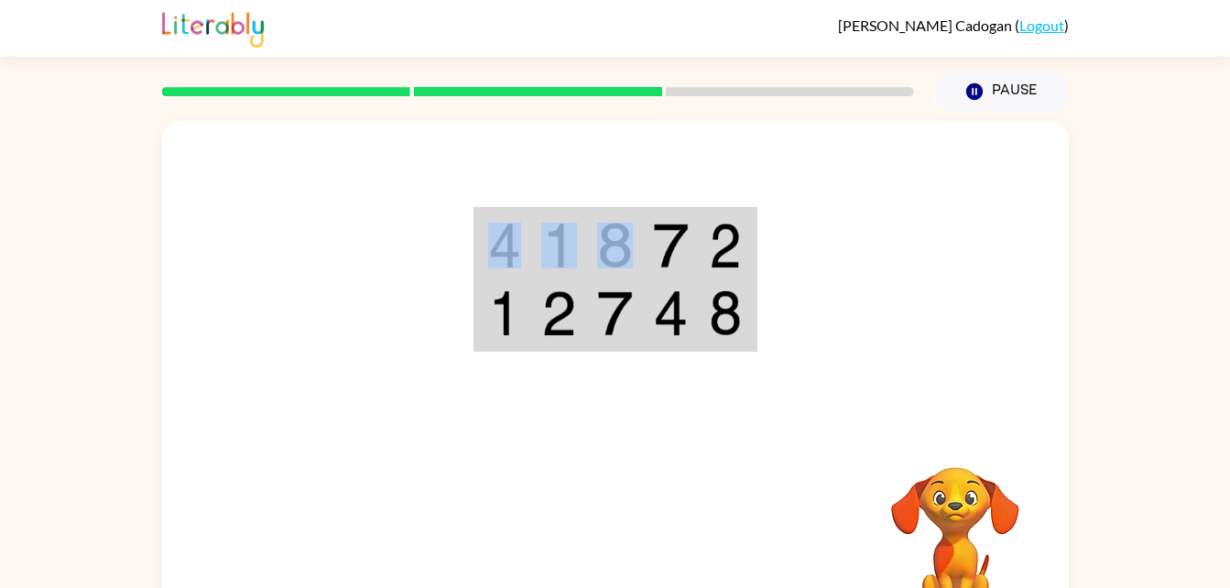
click at [642, 245] on td at bounding box center [615, 245] width 56 height 71
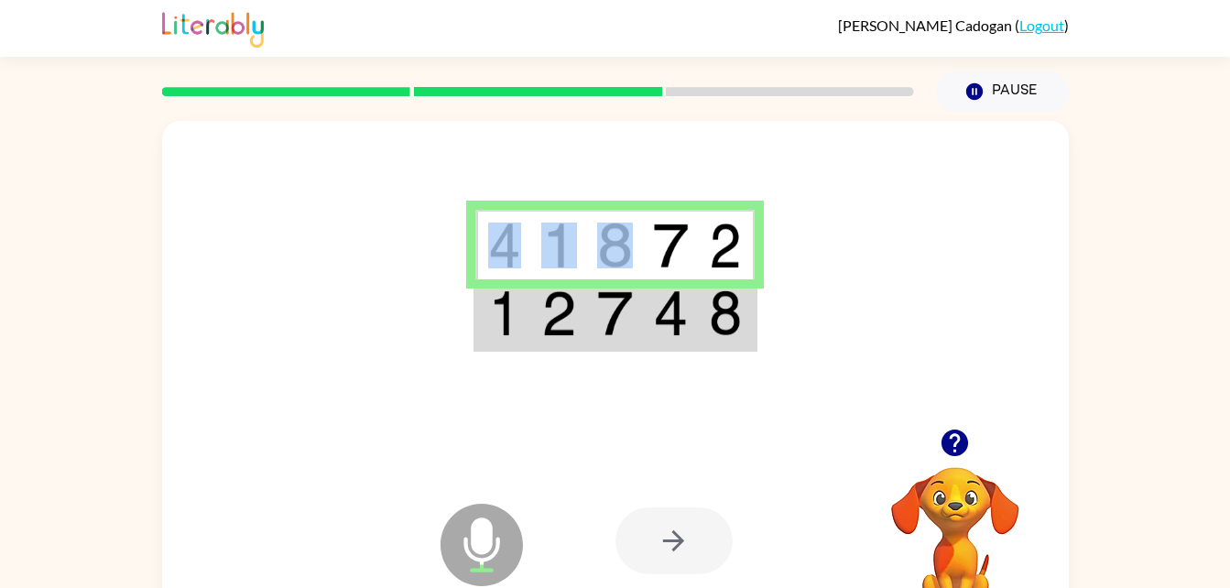
click at [642, 245] on td at bounding box center [615, 245] width 56 height 71
click at [615, 322] on img at bounding box center [614, 313] width 35 height 46
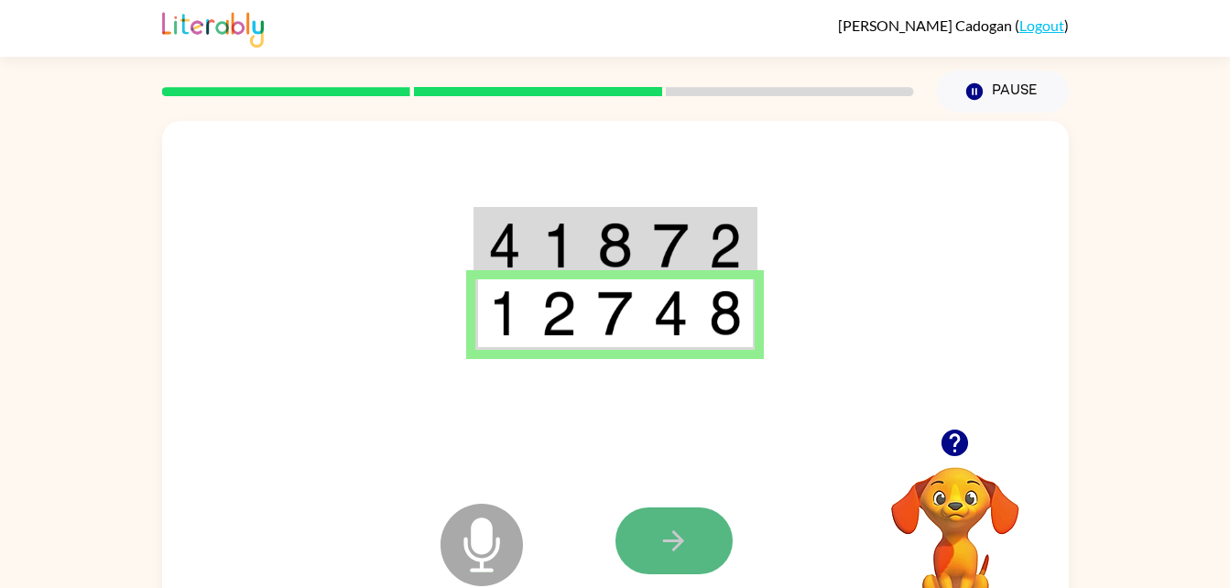
click at [644, 559] on button "button" at bounding box center [673, 540] width 117 height 67
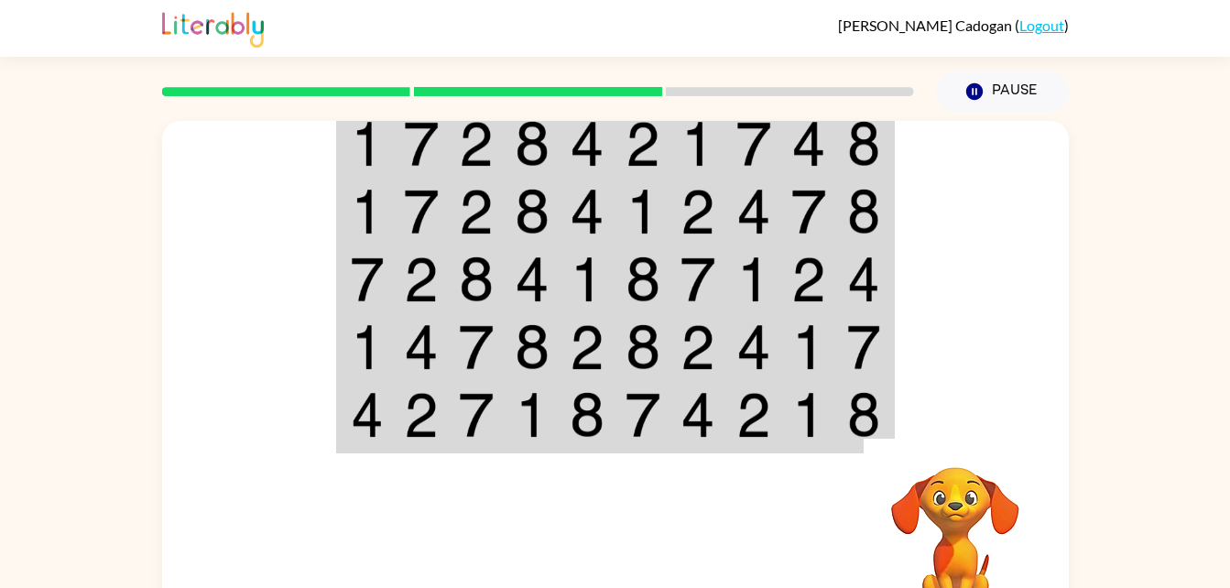
click at [548, 135] on img at bounding box center [532, 144] width 35 height 46
click at [494, 141] on img at bounding box center [476, 144] width 35 height 46
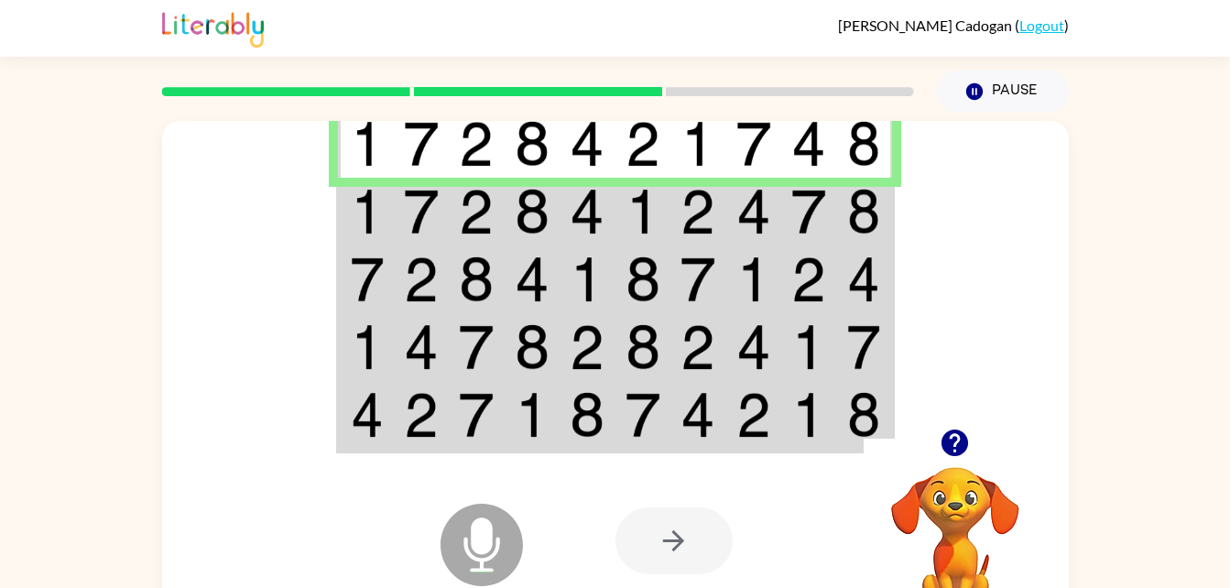
click at [505, 146] on td at bounding box center [533, 143] width 56 height 71
click at [462, 204] on img at bounding box center [476, 212] width 35 height 46
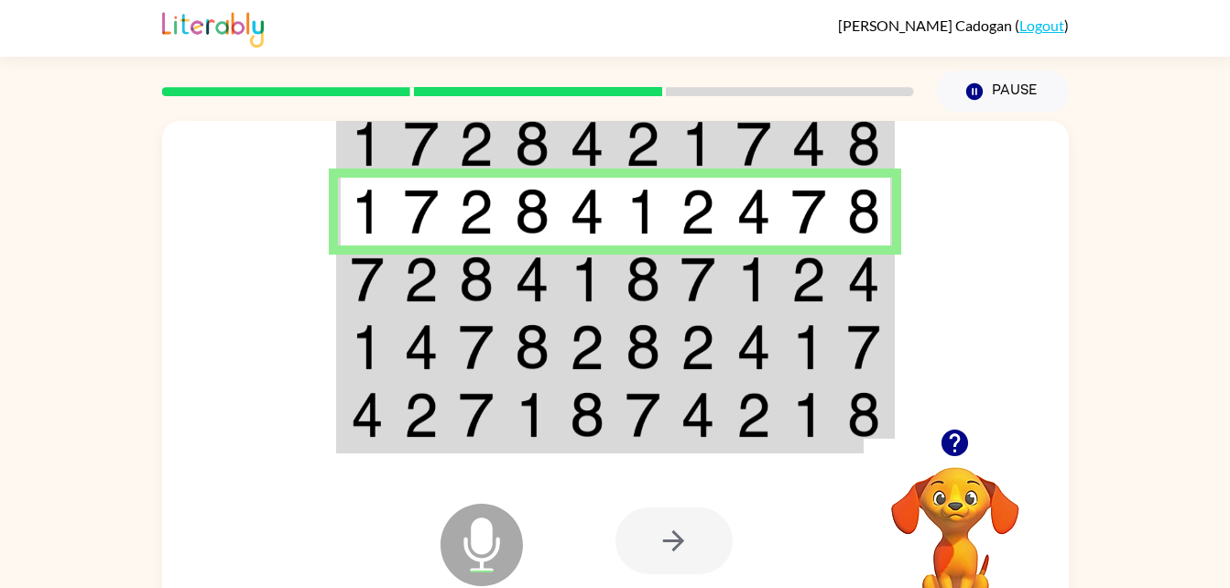
click at [687, 273] on img at bounding box center [697, 279] width 35 height 46
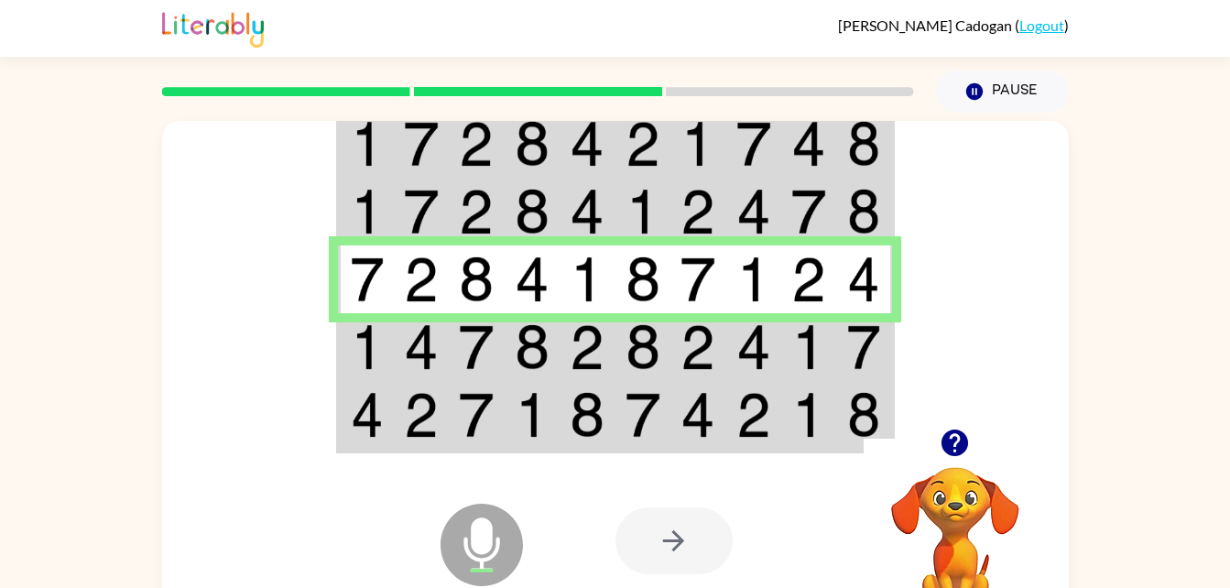
click at [542, 333] on img at bounding box center [532, 347] width 35 height 46
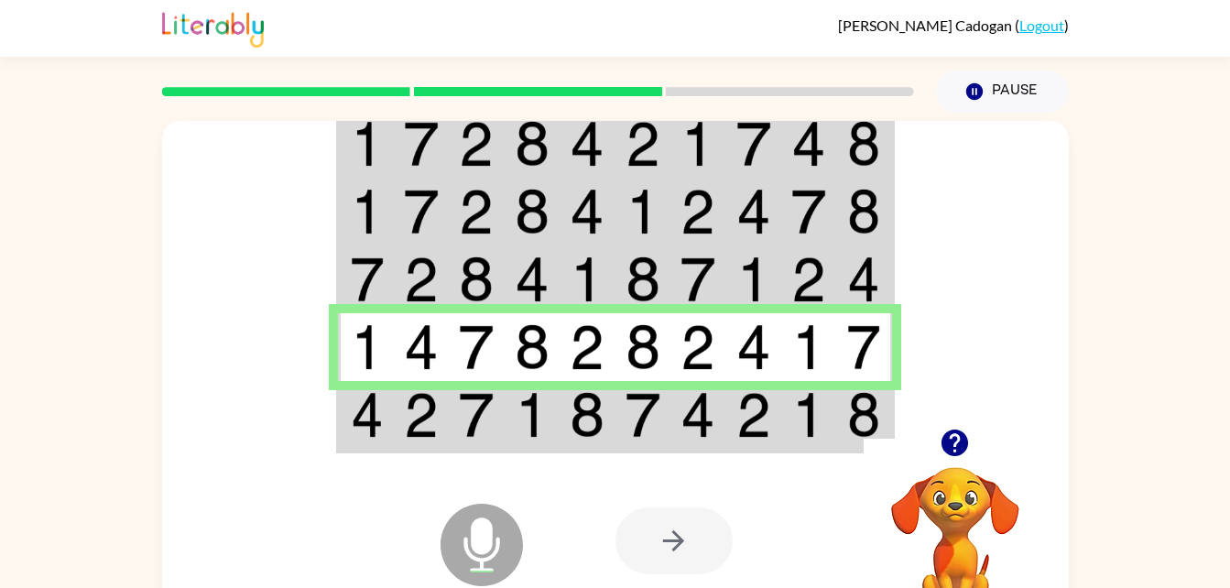
click at [542, 333] on img at bounding box center [532, 347] width 35 height 46
click at [778, 430] on td at bounding box center [754, 416] width 56 height 71
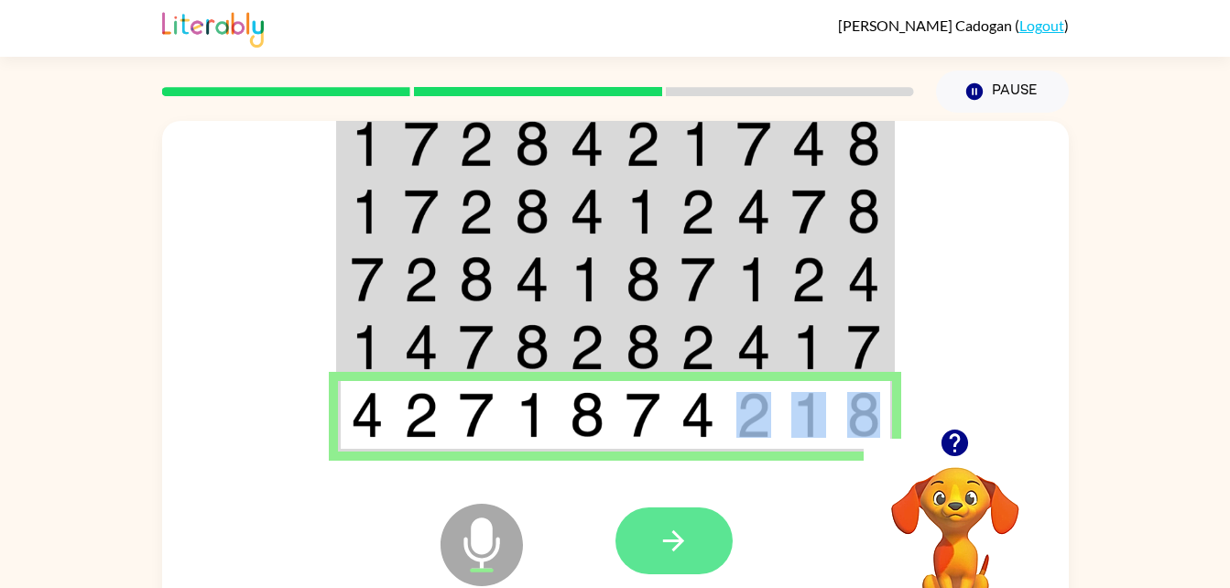
drag, startPoint x: 778, startPoint y: 430, endPoint x: 672, endPoint y: 528, distance: 143.2
click at [672, 528] on div "Microphone The Microphone is here when it is your turn to talk Your browser mus…" at bounding box center [615, 382] width 907 height 523
click at [666, 548] on icon "button" at bounding box center [674, 541] width 32 height 32
